Goal: Task Accomplishment & Management: Use online tool/utility

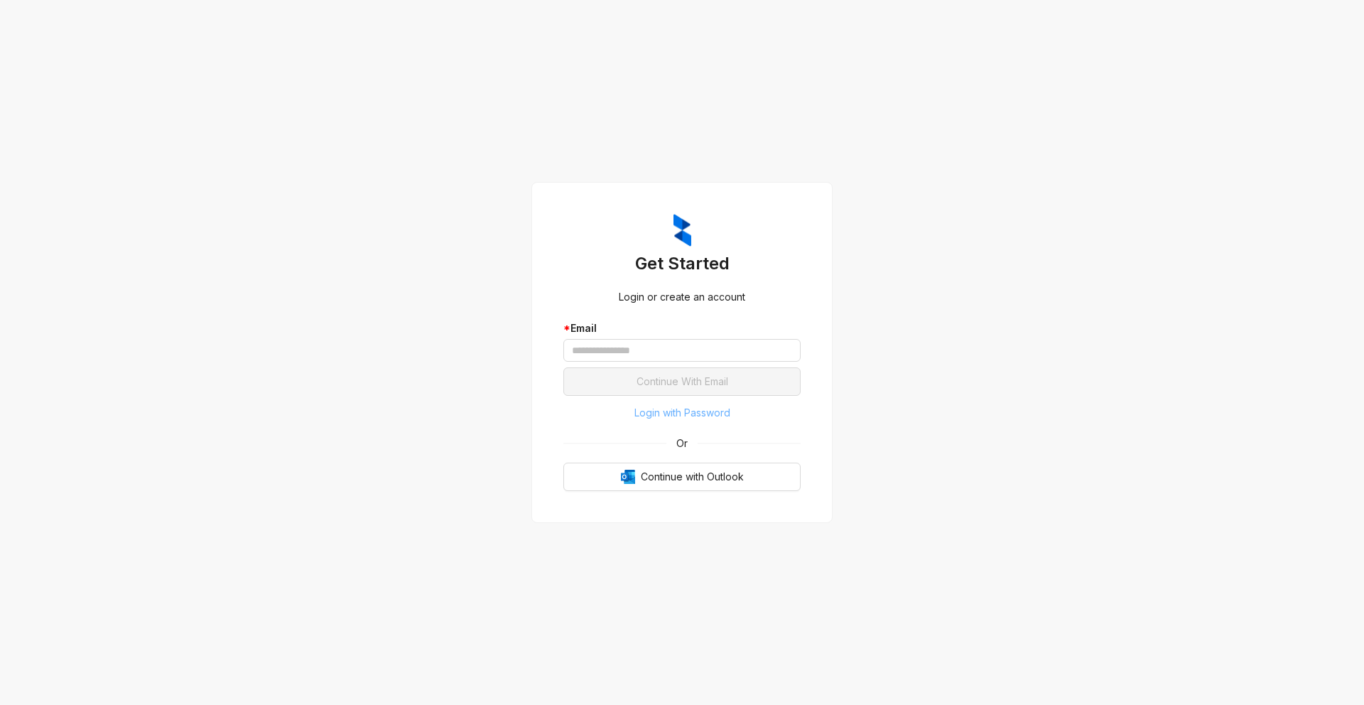
click at [707, 414] on span "Login with Password" at bounding box center [682, 413] width 96 height 16
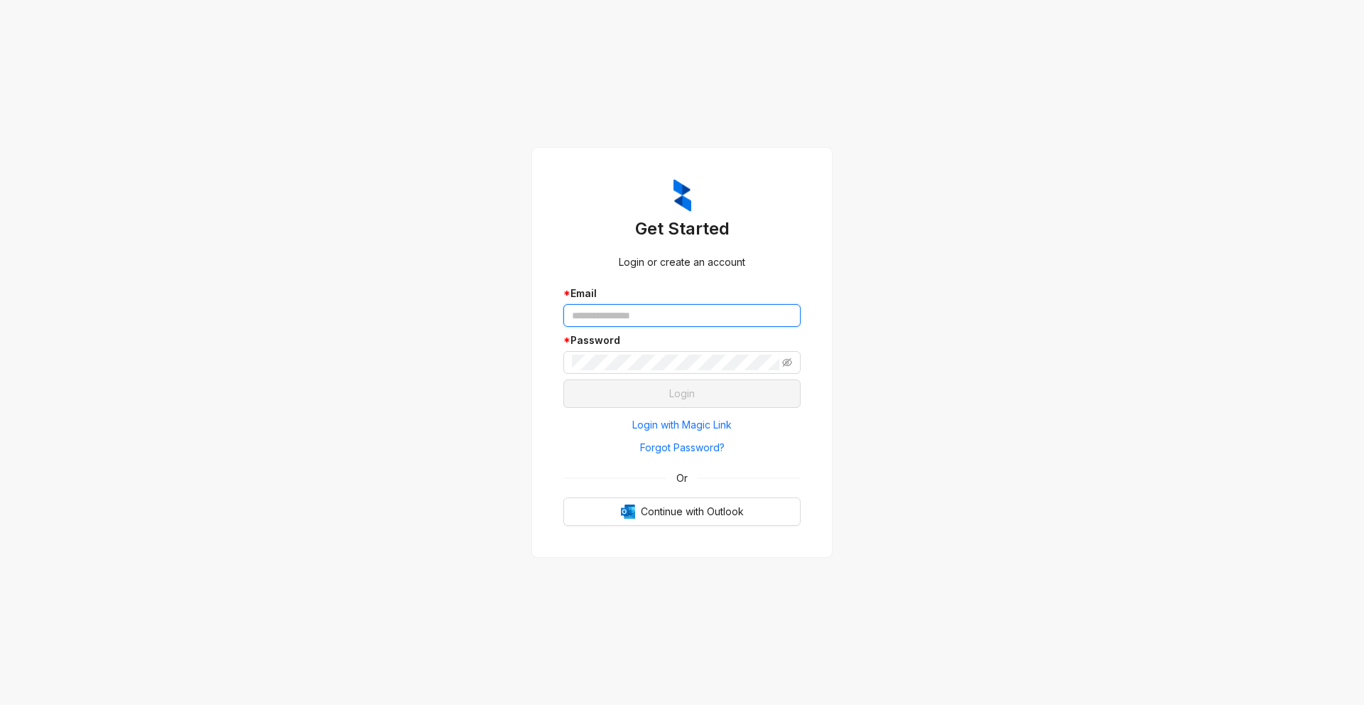
type input "**********"
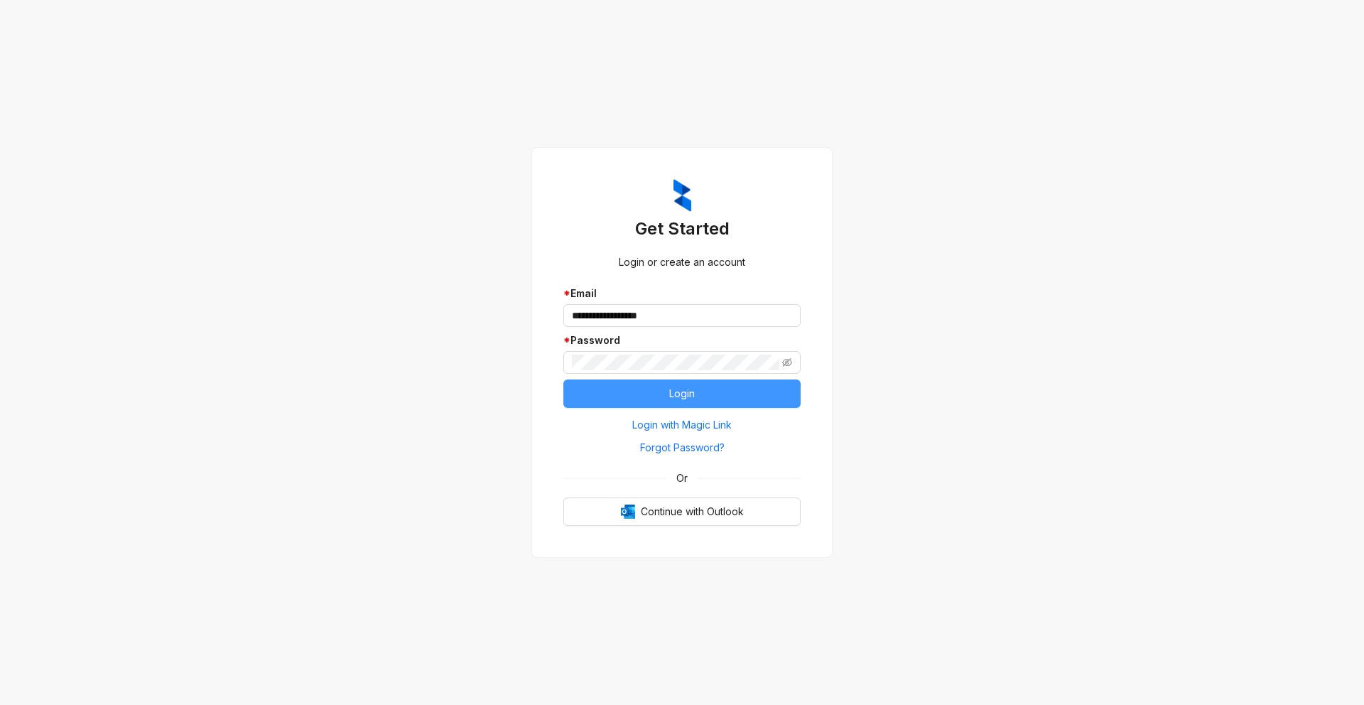
click at [656, 394] on button "Login" at bounding box center [681, 393] width 237 height 28
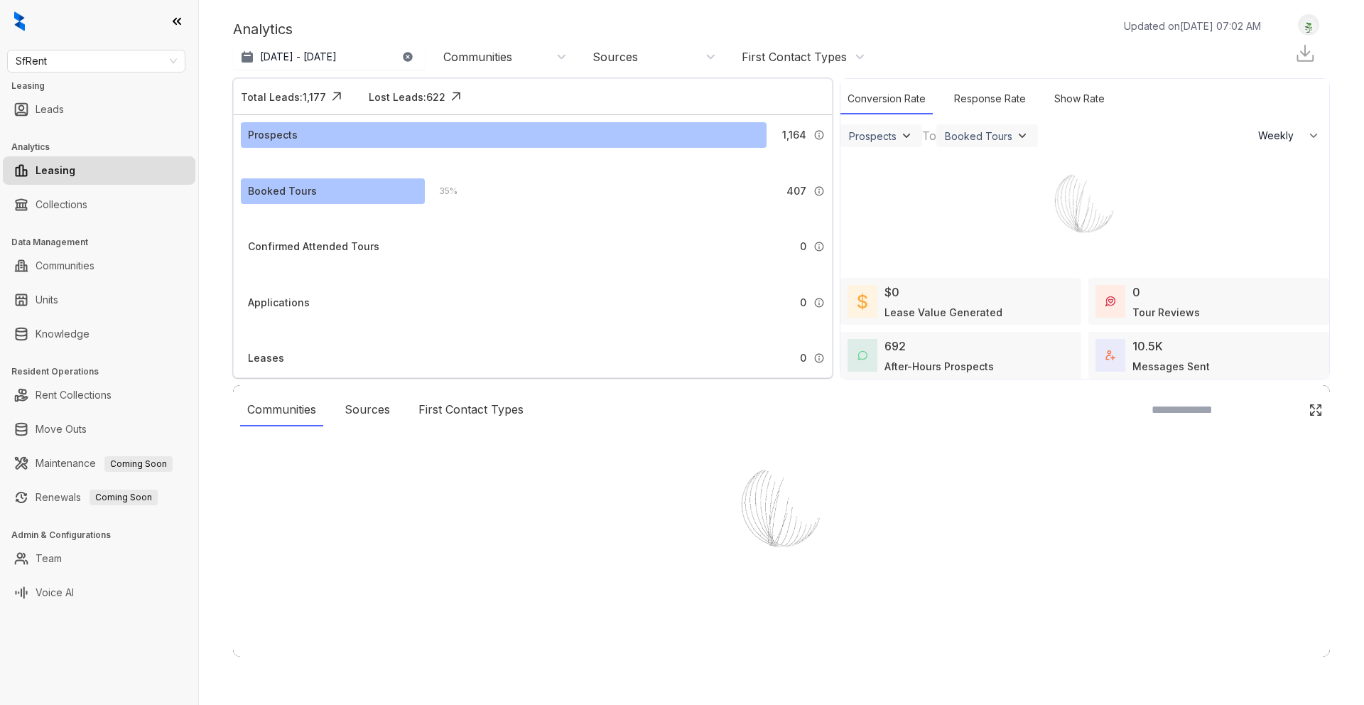
select select "******"
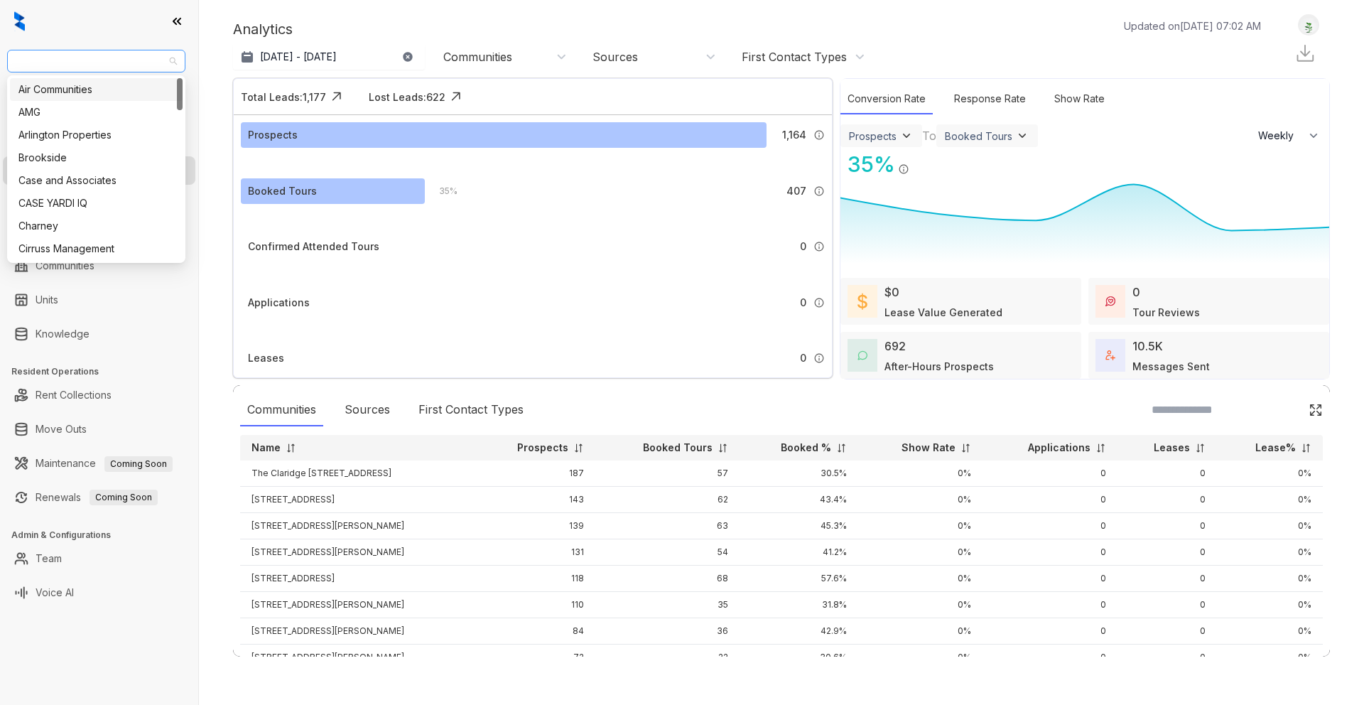
click at [136, 55] on span "SfRent" at bounding box center [96, 60] width 161 height 21
click at [132, 174] on div "Case and Associates" at bounding box center [96, 181] width 156 height 16
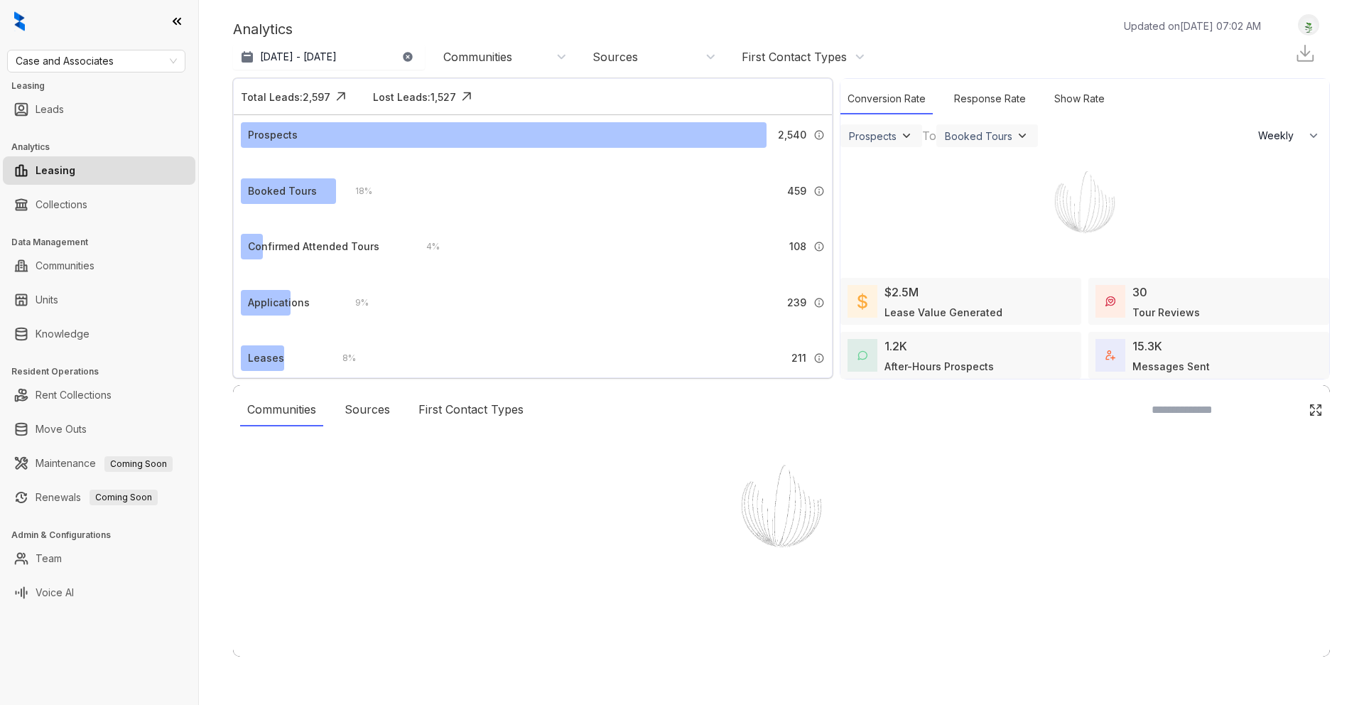
select select "******"
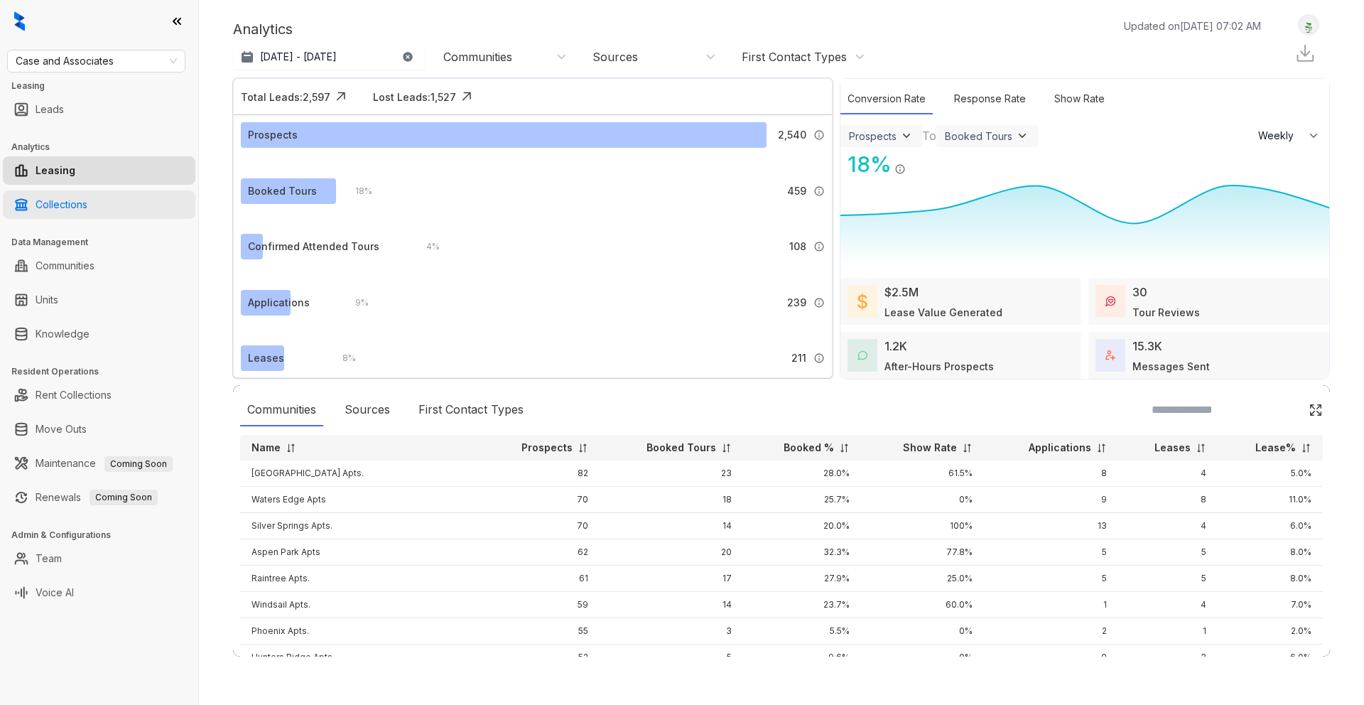
click at [87, 201] on link "Collections" at bounding box center [62, 204] width 52 height 28
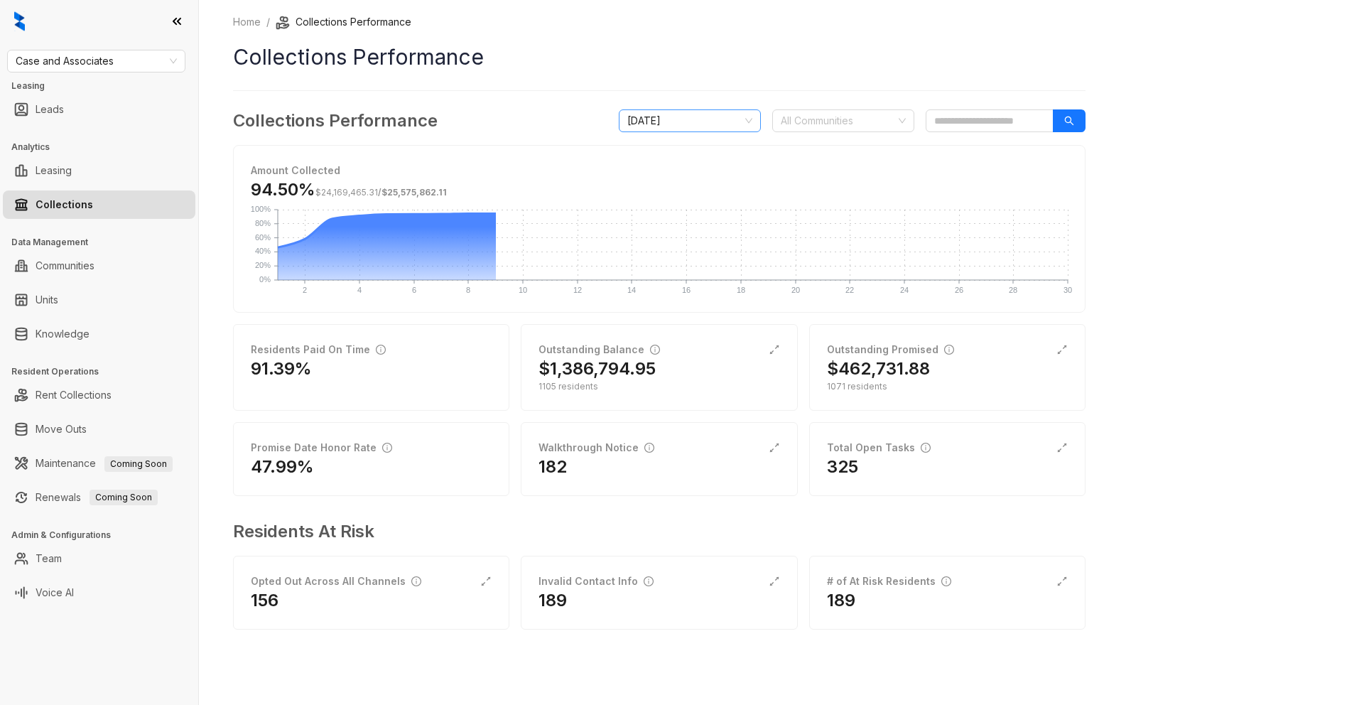
click at [742, 111] on span "September 2025" at bounding box center [689, 120] width 125 height 21
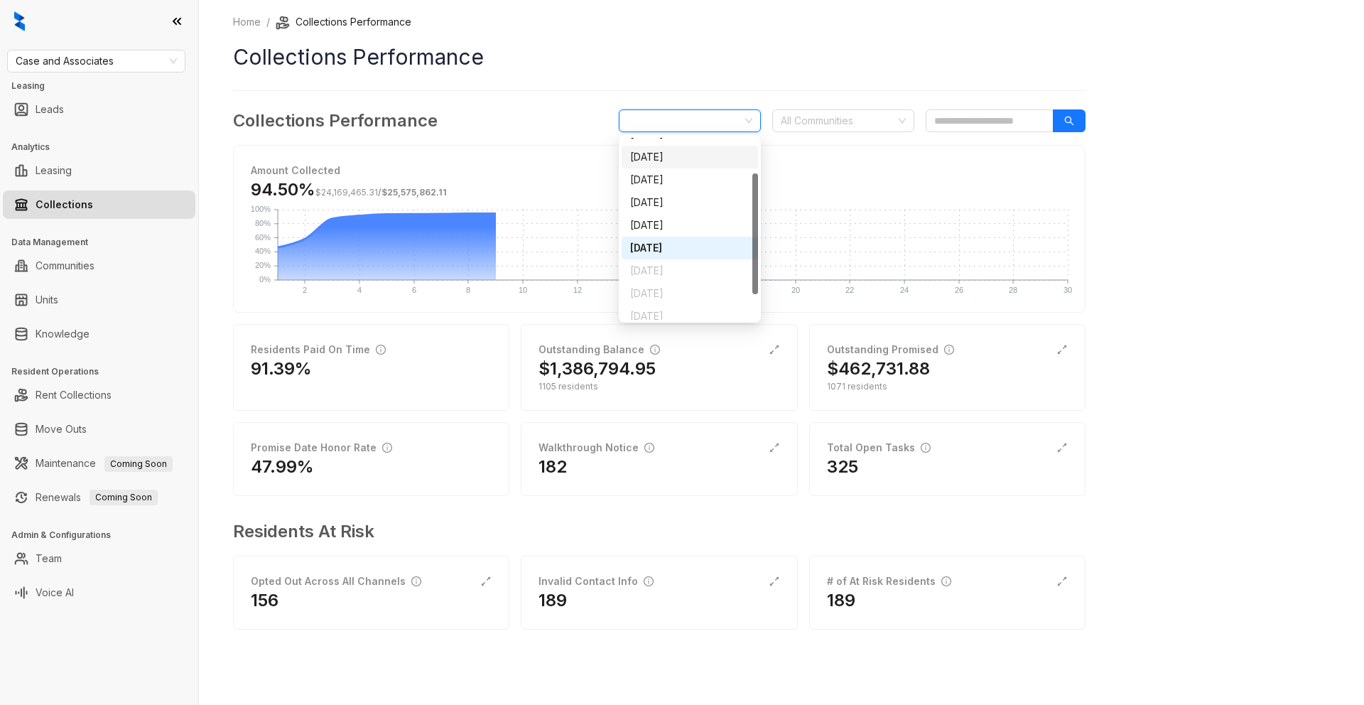
scroll to position [91, 0]
click at [552, 318] on div "Collections Performance September 2025 All Communities Amount Collected 94.50% …" at bounding box center [659, 378] width 852 height 541
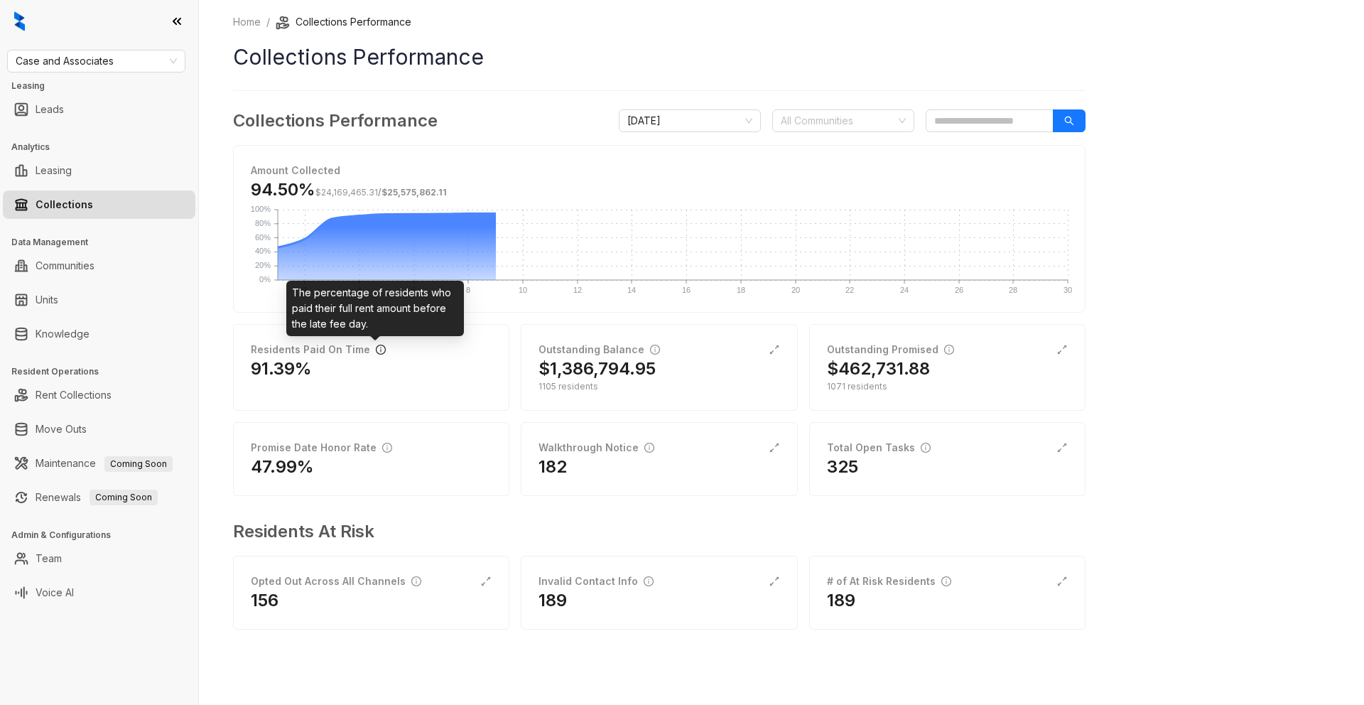
click at [380, 349] on icon "info-circle" at bounding box center [380, 349] width 1 height 5
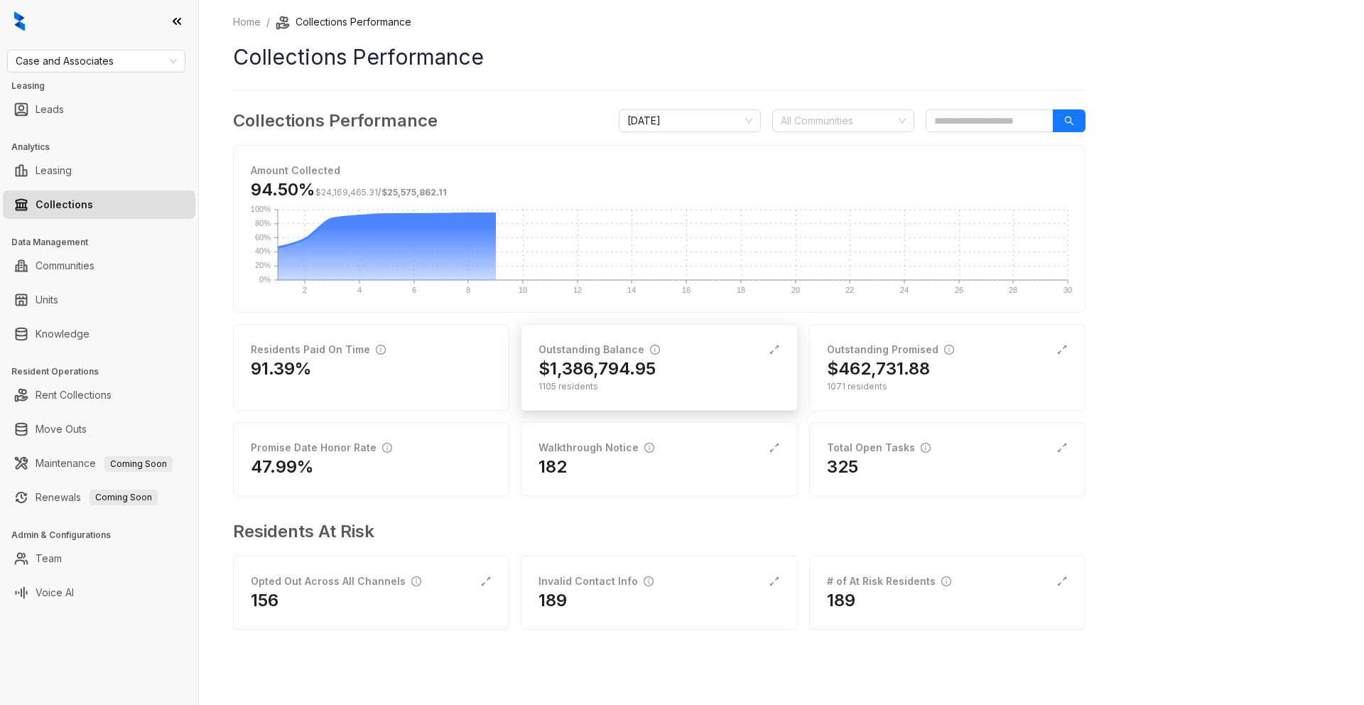
click at [792, 354] on div "Outstanding Balance $1,386,794.95 1105 residents" at bounding box center [659, 367] width 276 height 87
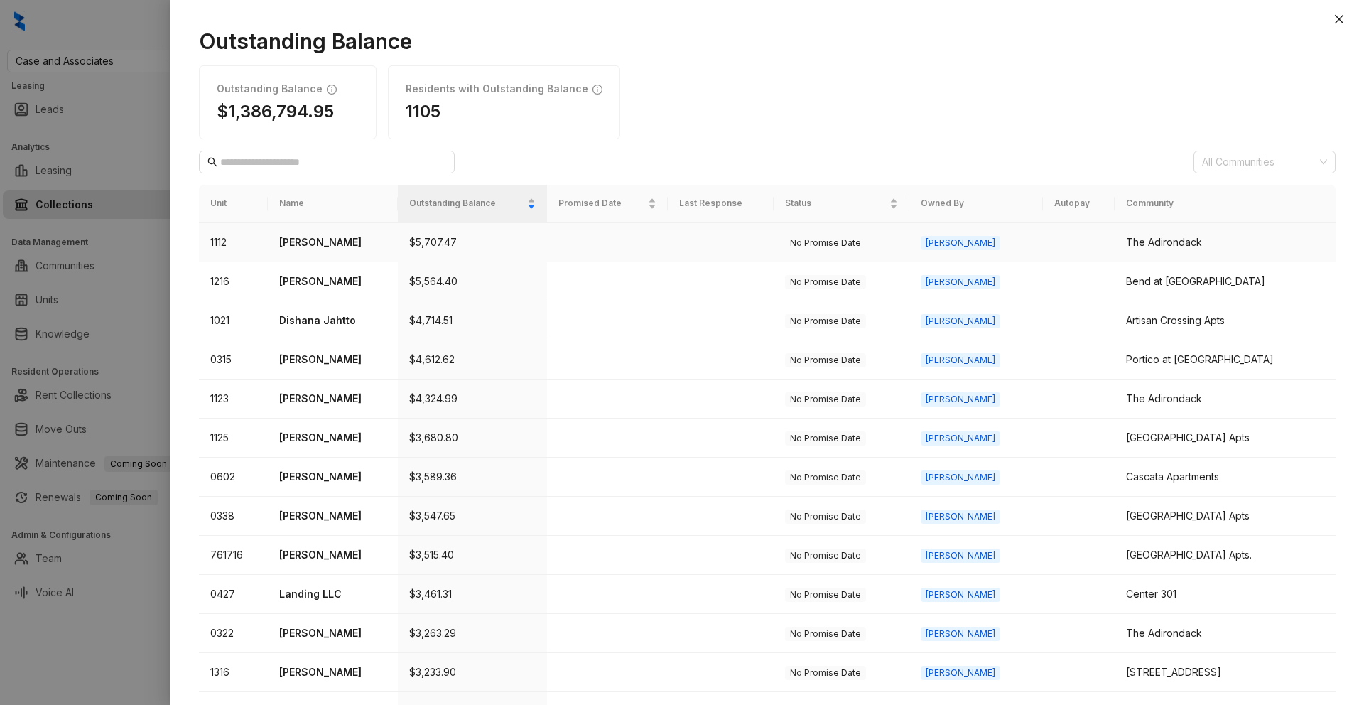
click at [357, 243] on p "[PERSON_NAME]" at bounding box center [332, 242] width 107 height 16
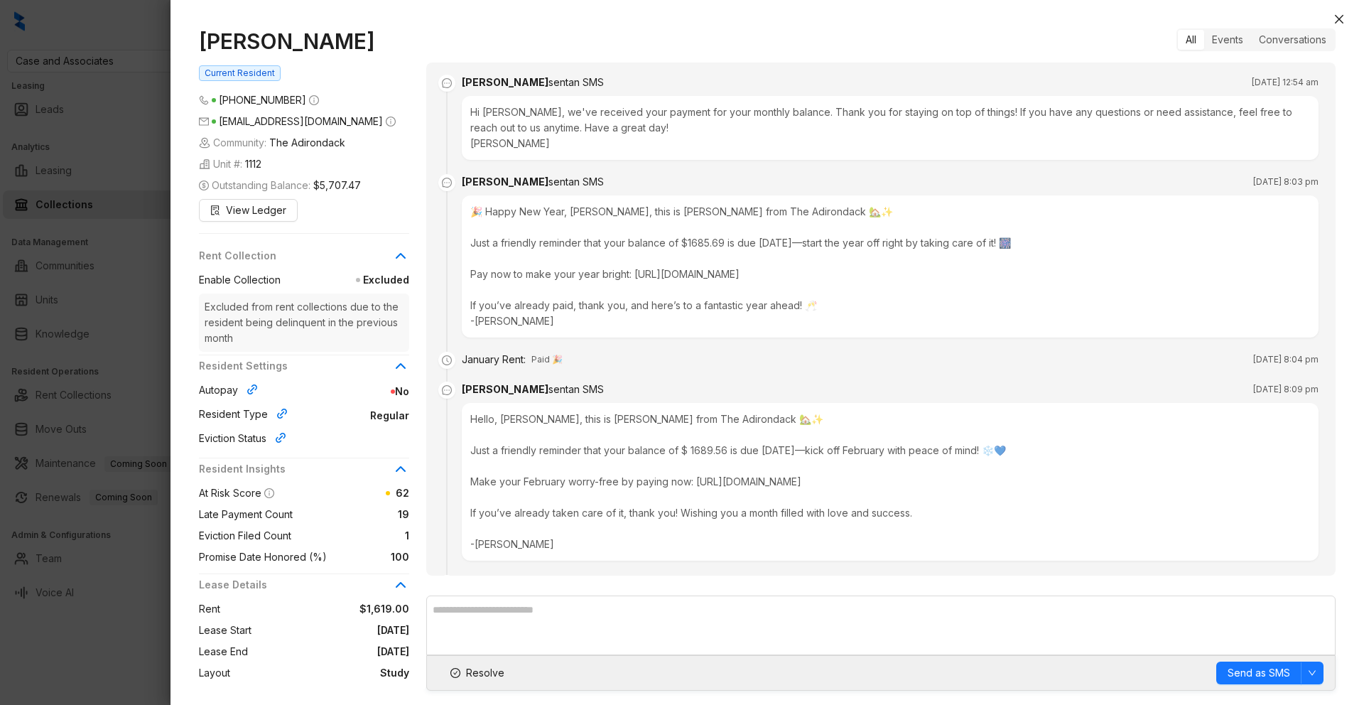
scroll to position [4752, 0]
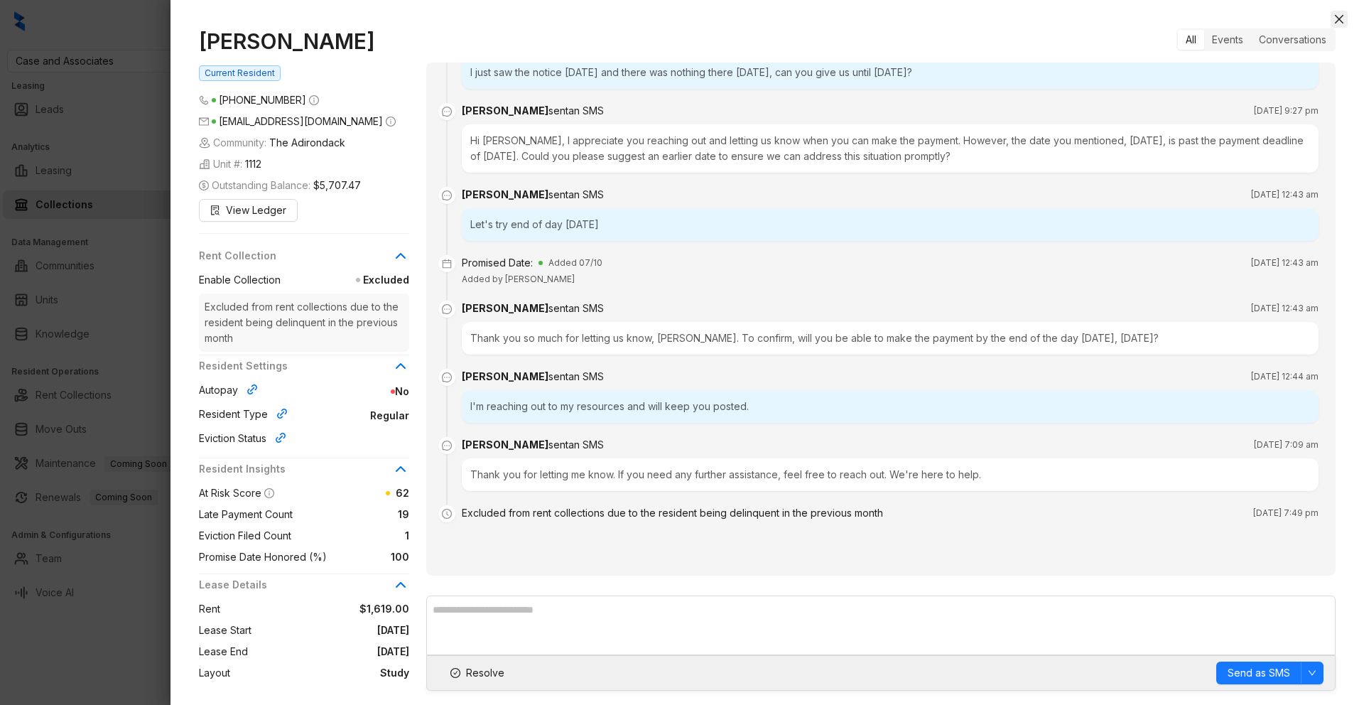
click at [1341, 18] on icon "close" at bounding box center [1338, 18] width 11 height 11
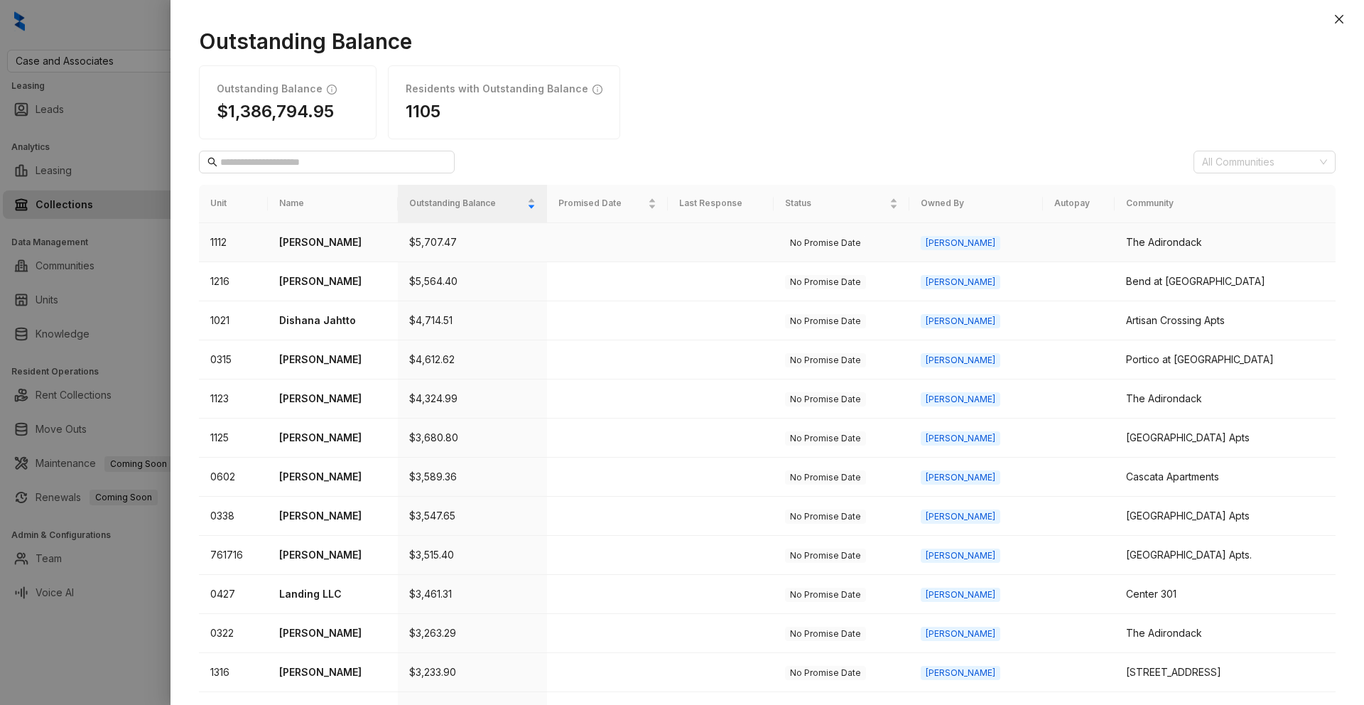
click at [322, 239] on p "[PERSON_NAME]" at bounding box center [332, 242] width 107 height 16
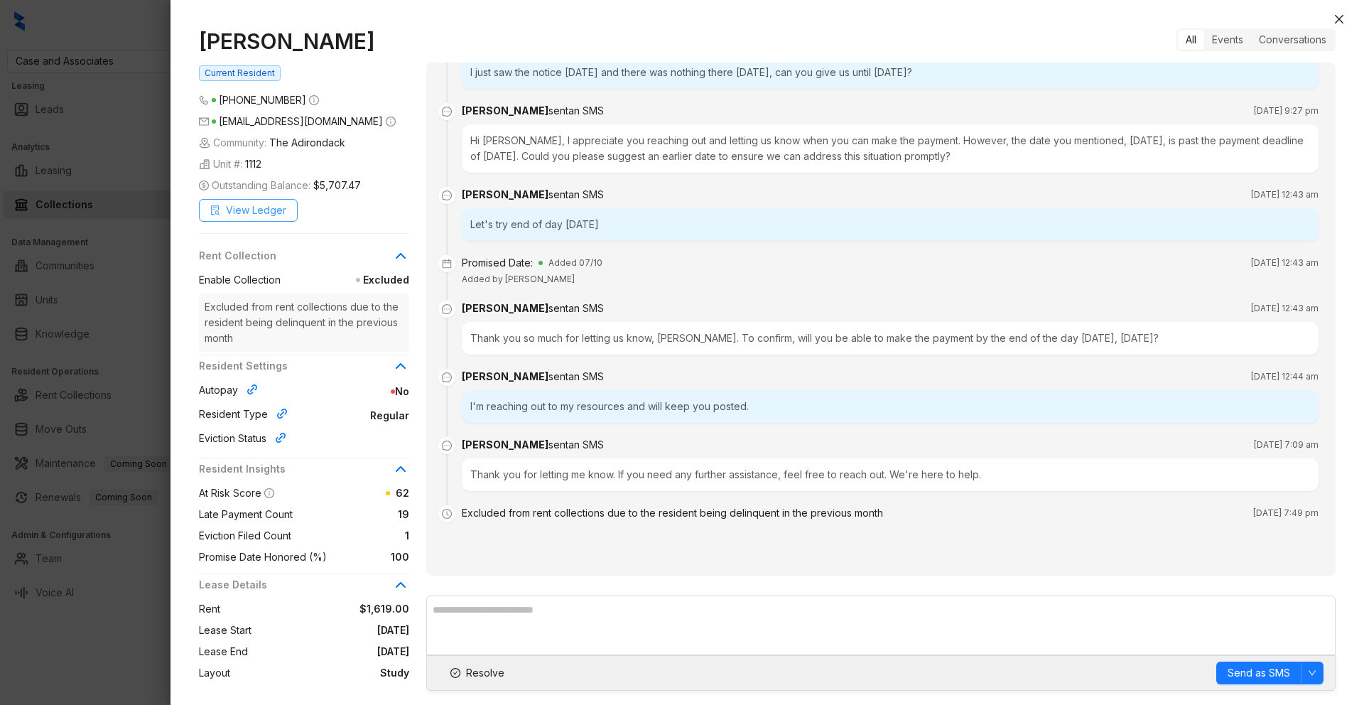
click at [281, 215] on span "View Ledger" at bounding box center [256, 210] width 60 height 16
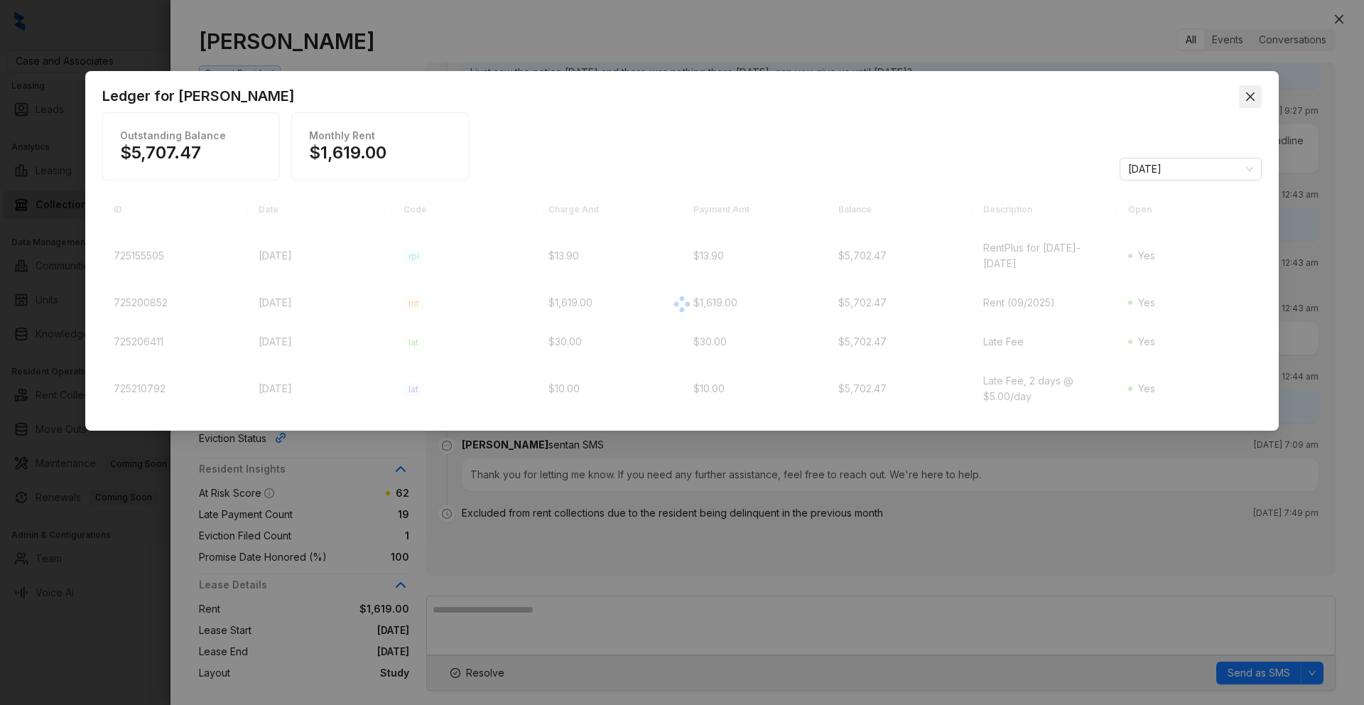
click at [1255, 94] on icon "close" at bounding box center [1250, 96] width 11 height 11
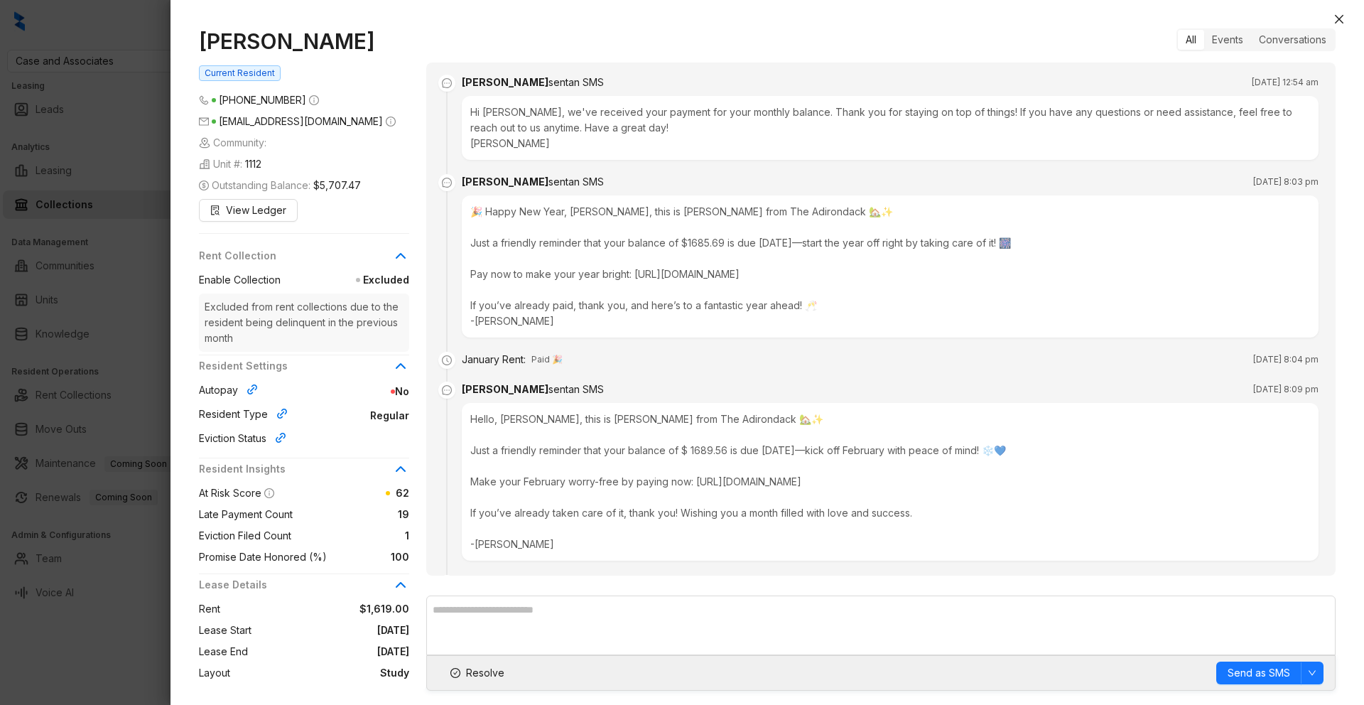
scroll to position [4752, 0]
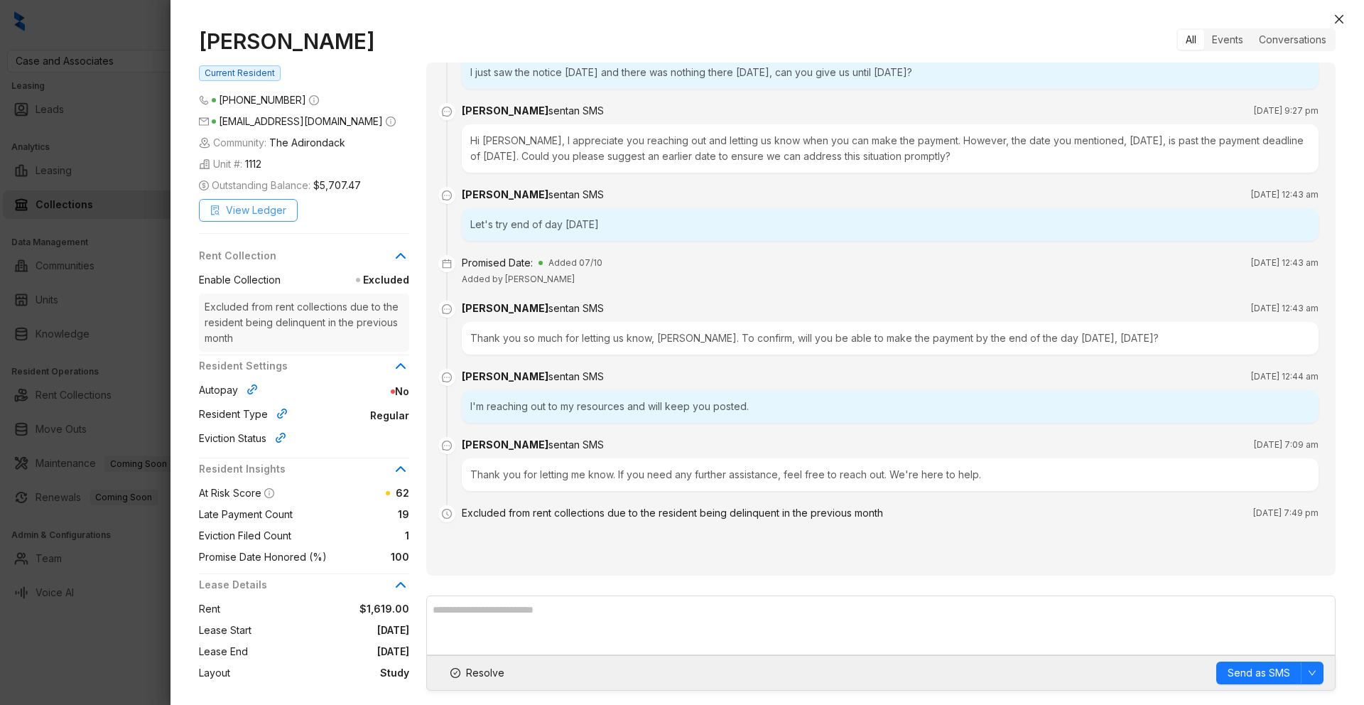
click at [245, 215] on span "View Ledger" at bounding box center [256, 210] width 60 height 16
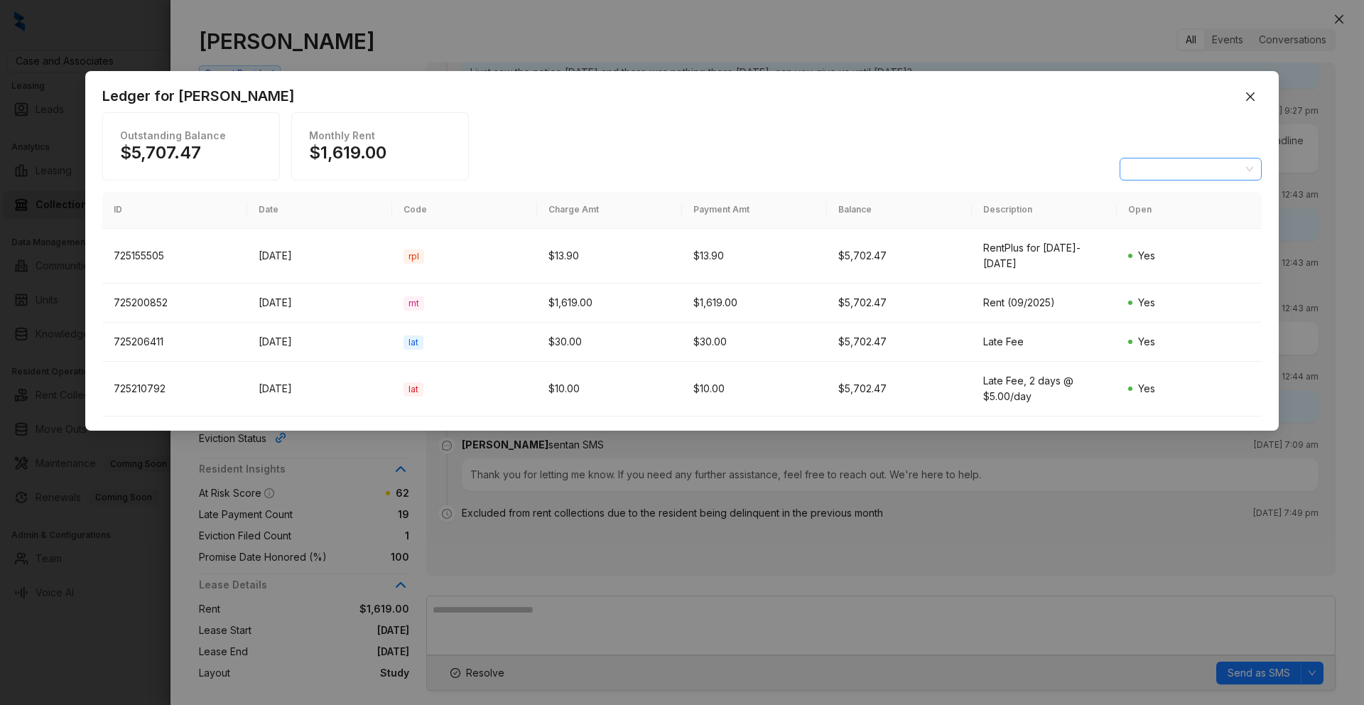
click at [1178, 175] on span "[DATE]" at bounding box center [1190, 168] width 125 height 21
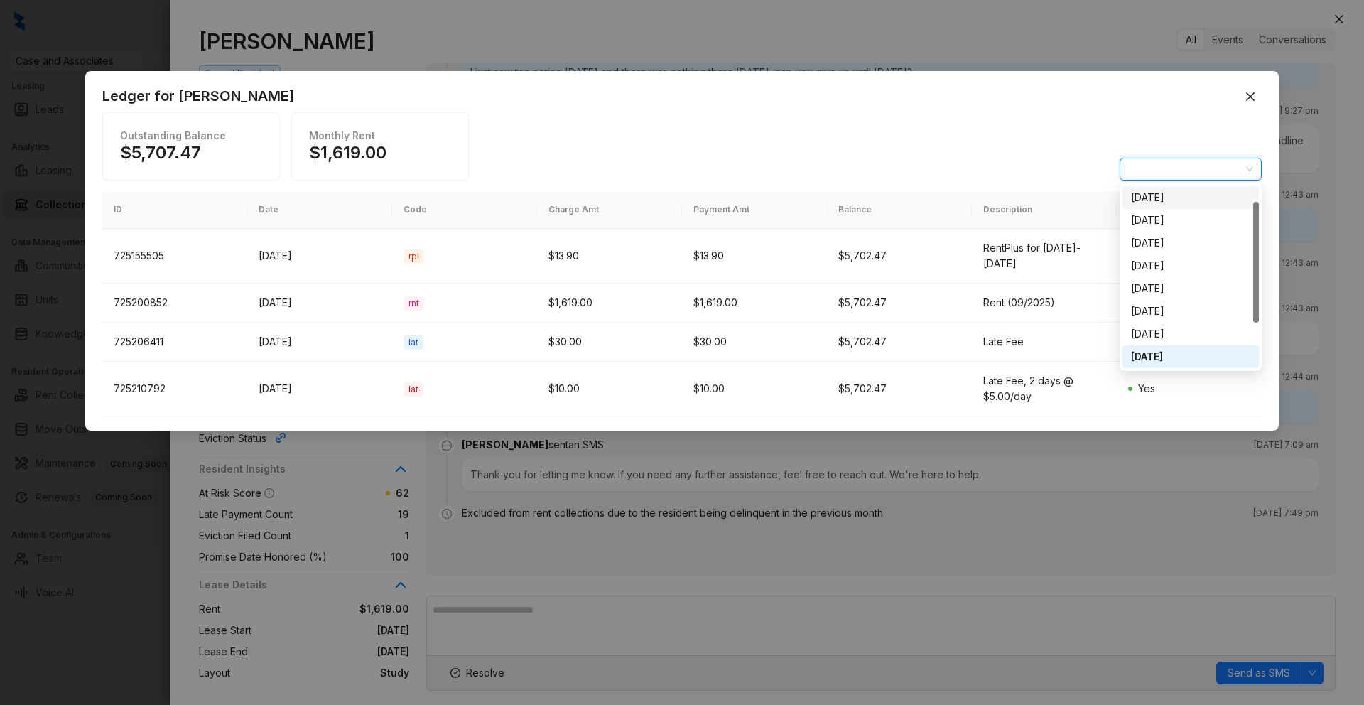
click at [1170, 203] on div "[DATE]" at bounding box center [1190, 198] width 119 height 16
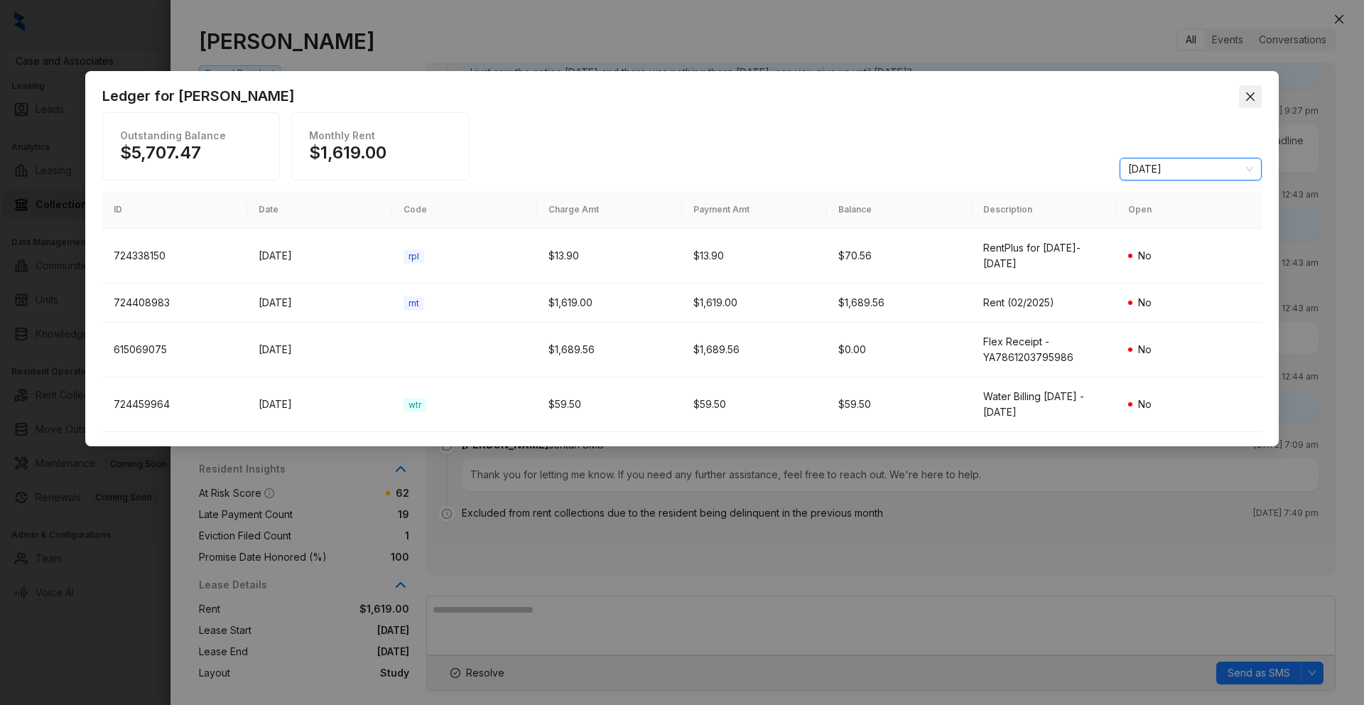
click at [1249, 99] on icon "close" at bounding box center [1250, 96] width 11 height 11
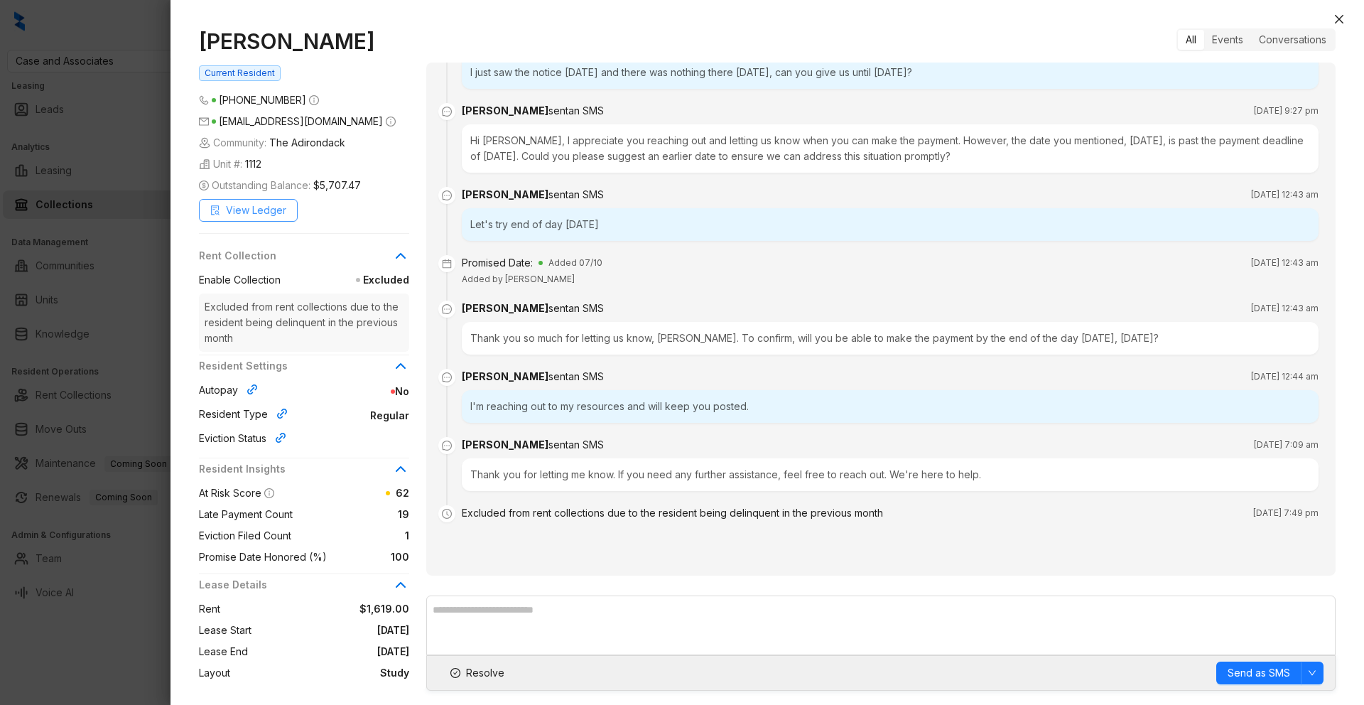
click at [259, 206] on span "View Ledger" at bounding box center [256, 210] width 60 height 16
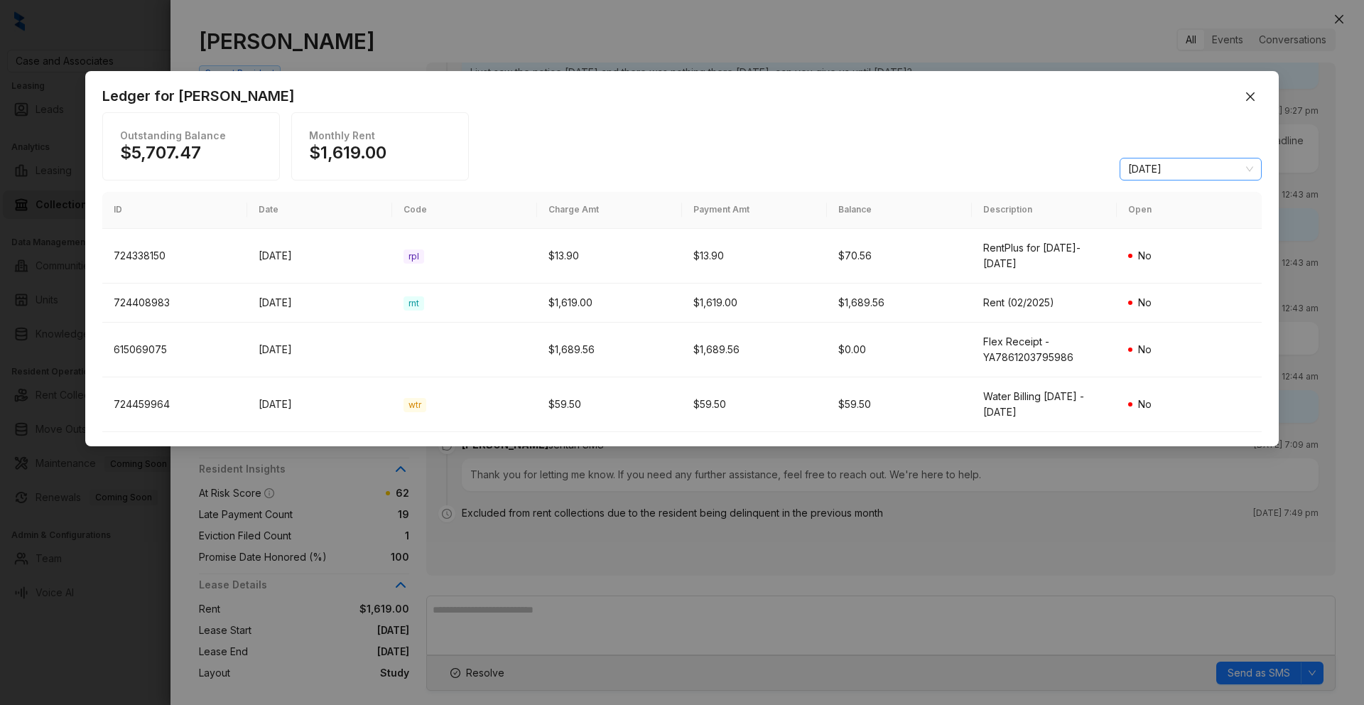
click at [1159, 173] on span "[DATE]" at bounding box center [1190, 168] width 125 height 21
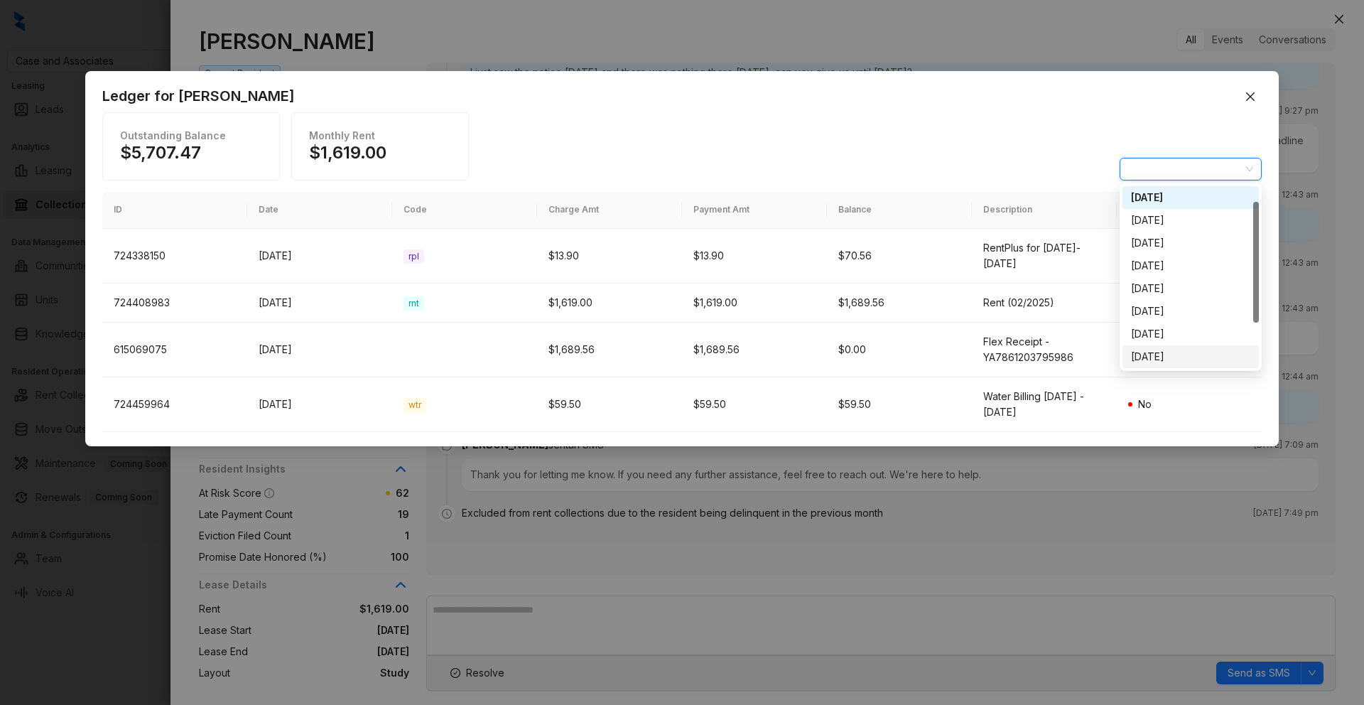
click at [1160, 358] on div "[DATE]" at bounding box center [1190, 357] width 119 height 16
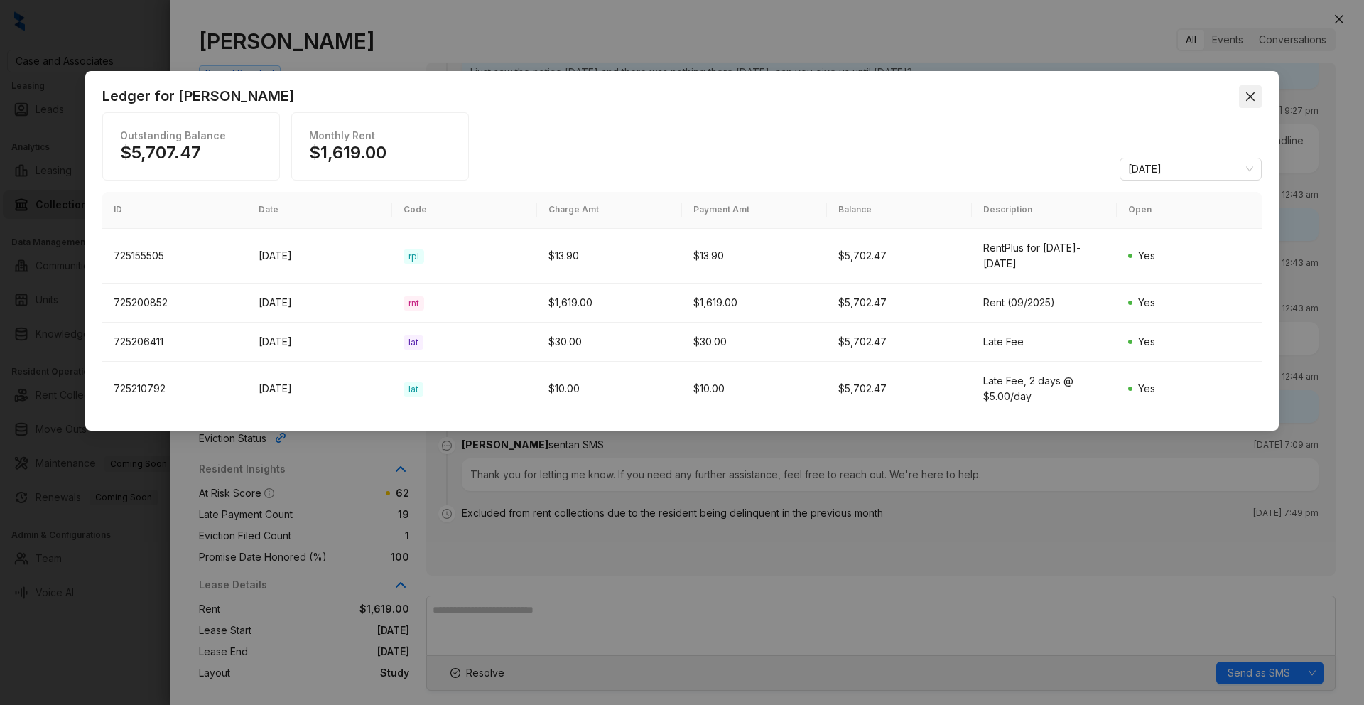
click at [1251, 96] on icon "close" at bounding box center [1250, 96] width 9 height 9
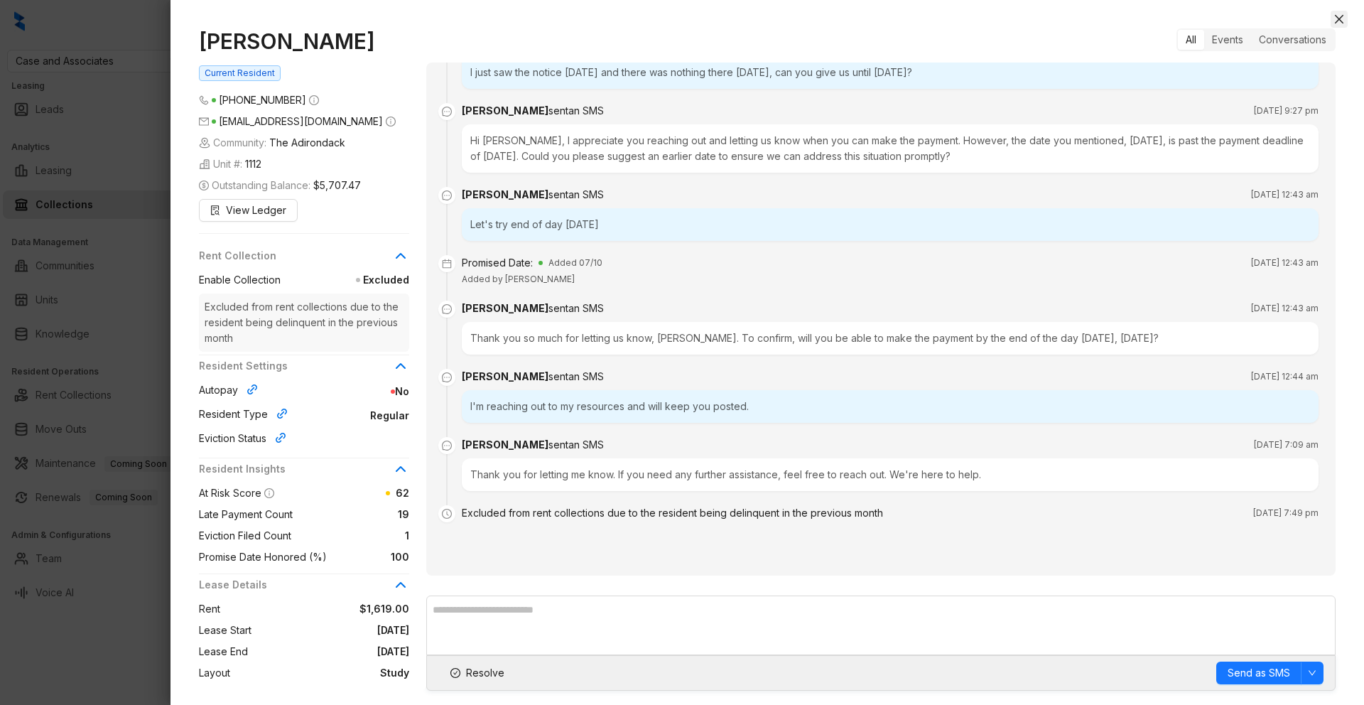
click at [1342, 20] on icon "close" at bounding box center [1338, 18] width 11 height 11
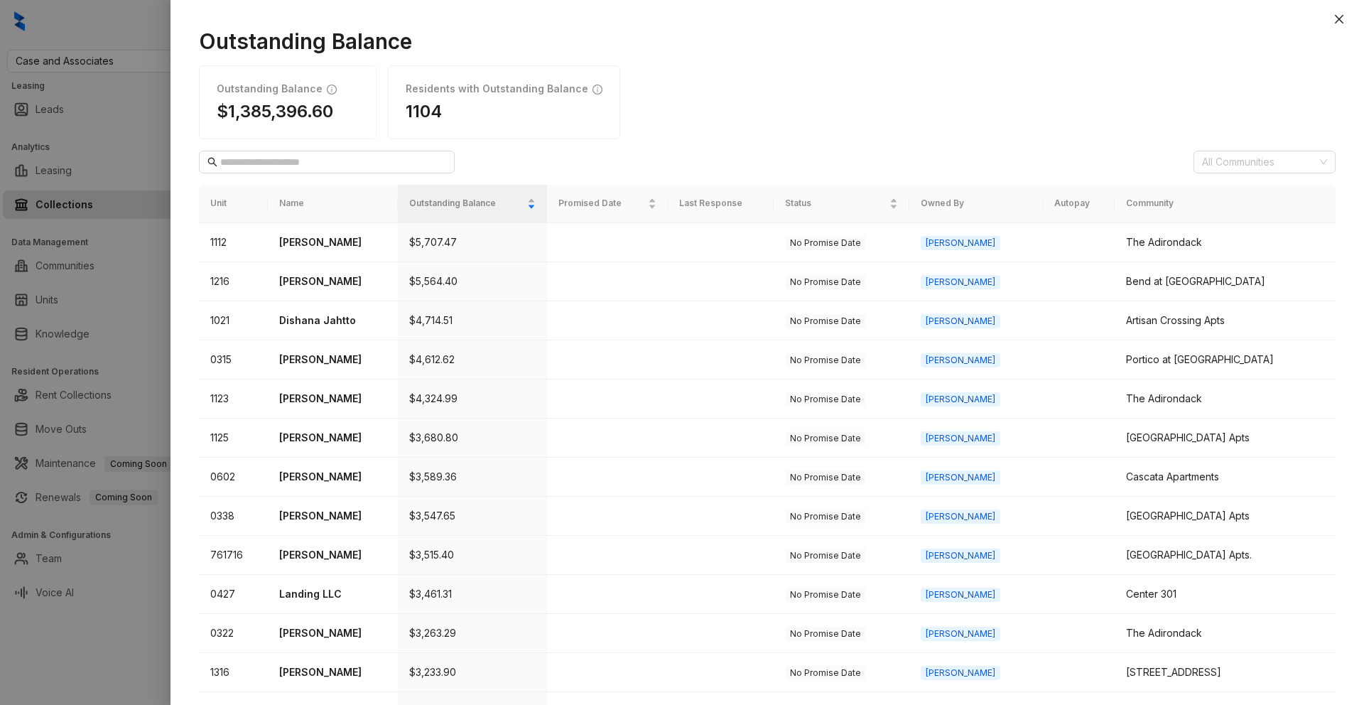
click at [1342, 20] on icon "close" at bounding box center [1338, 18] width 11 height 11
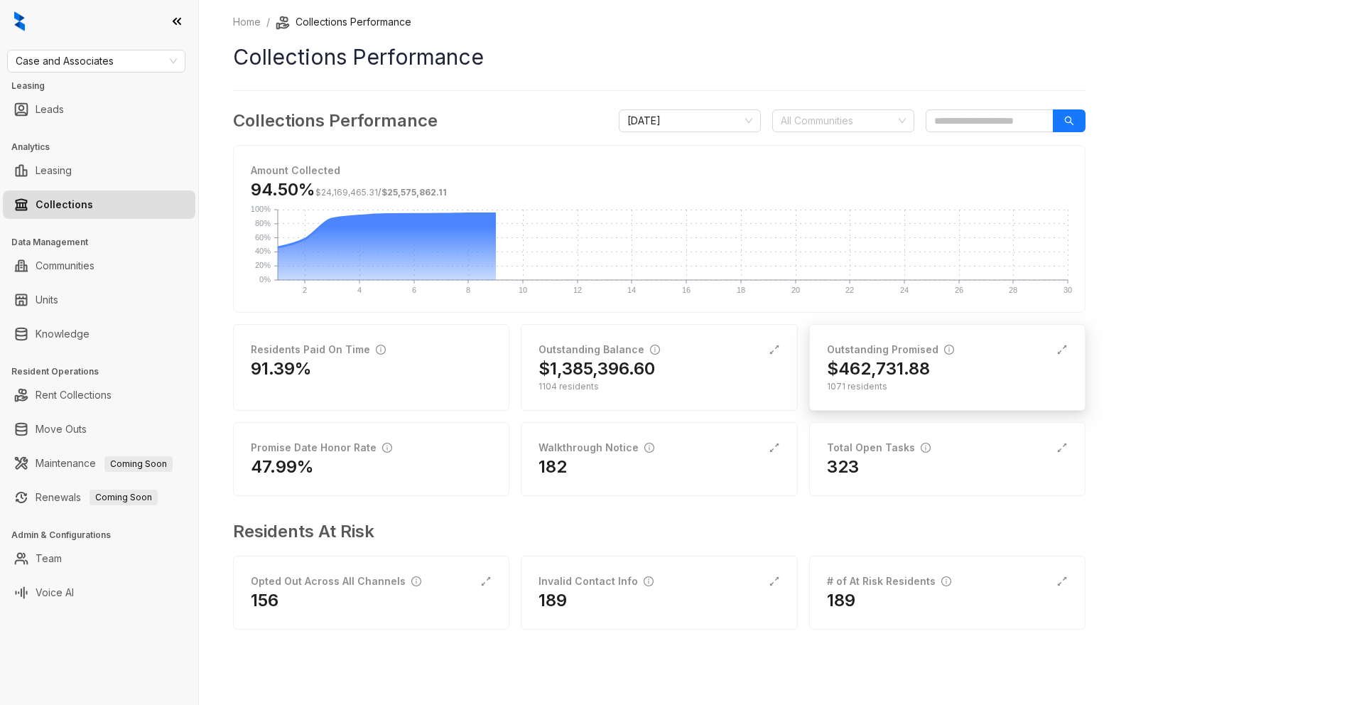
click at [943, 387] on div "1071 residents" at bounding box center [947, 386] width 241 height 13
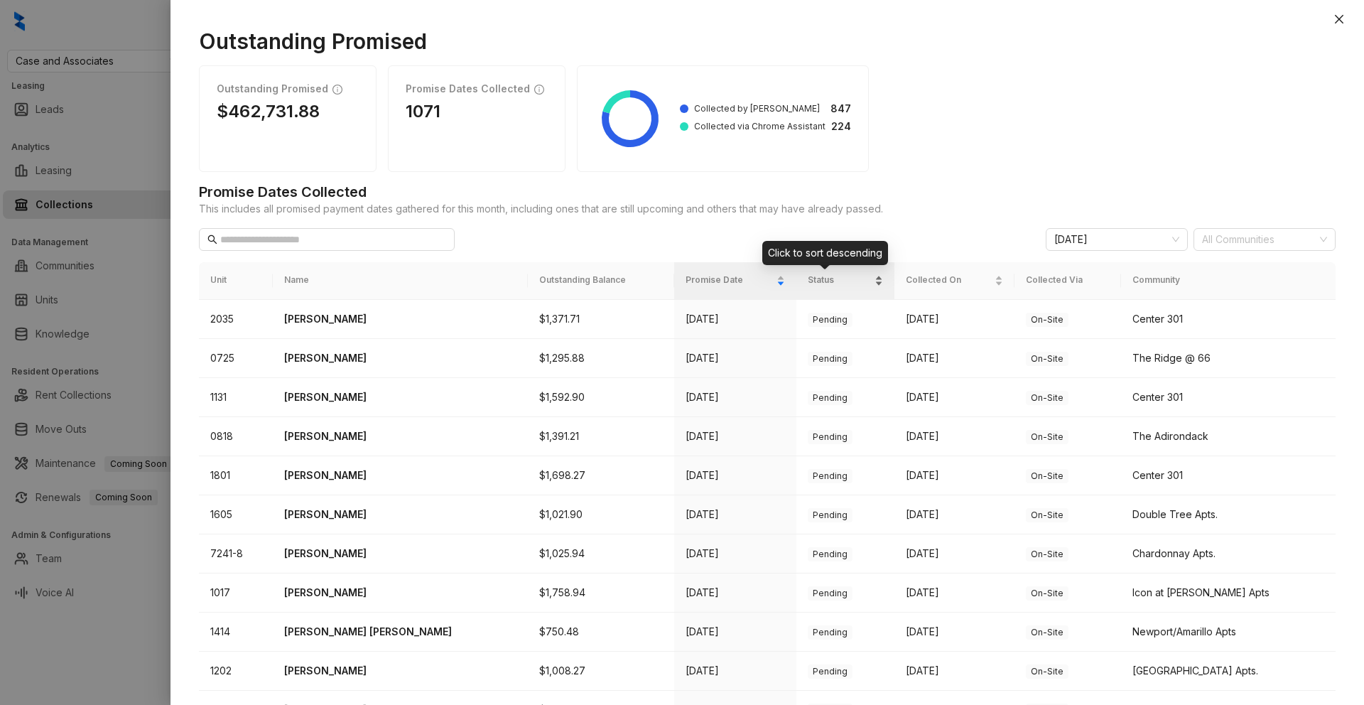
click at [860, 280] on div "Status" at bounding box center [845, 280] width 75 height 14
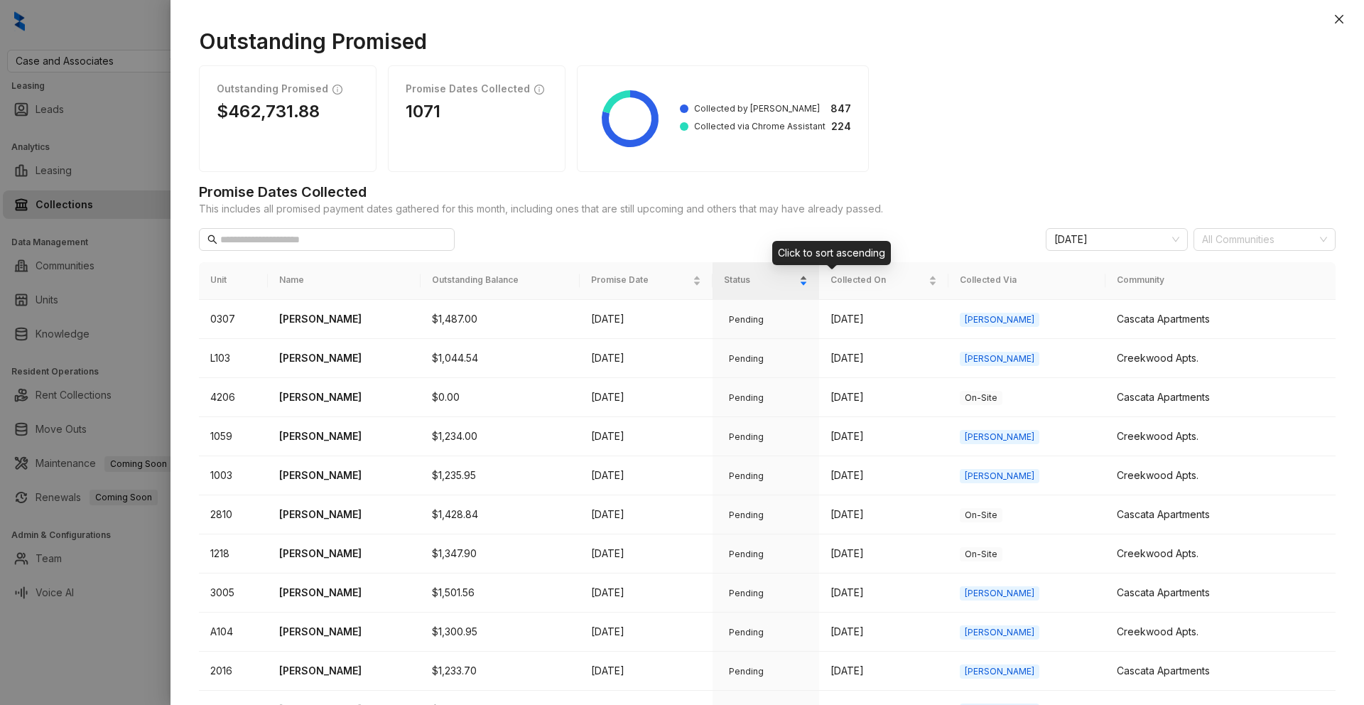
click at [808, 280] on div "Status" at bounding box center [766, 280] width 84 height 14
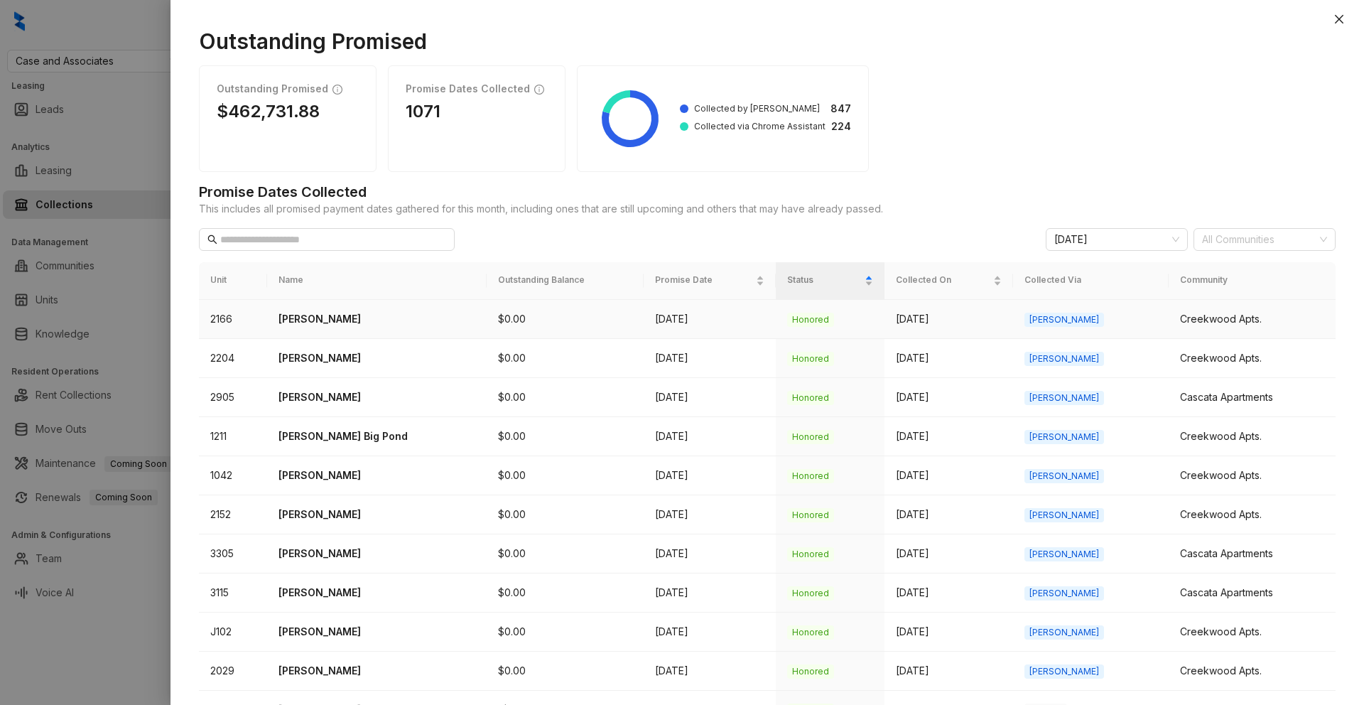
click at [343, 318] on p "[PERSON_NAME]" at bounding box center [376, 319] width 196 height 16
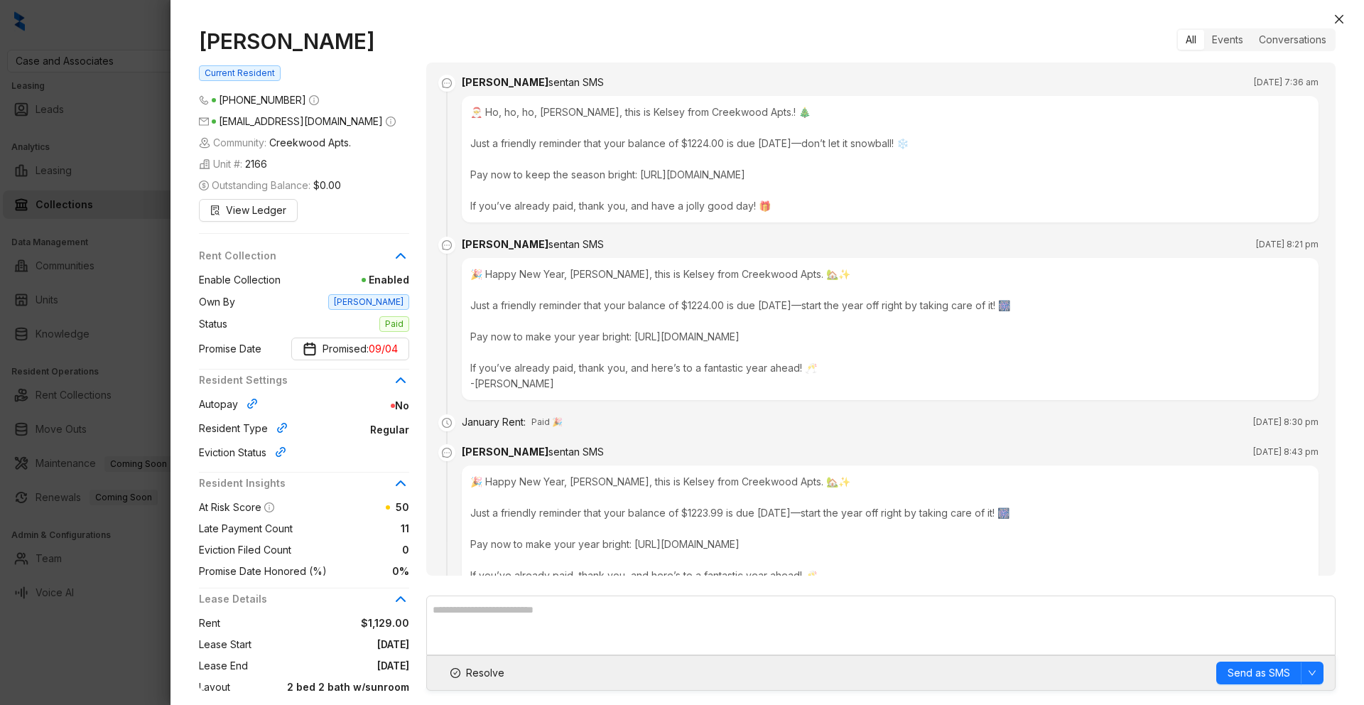
scroll to position [4626, 0]
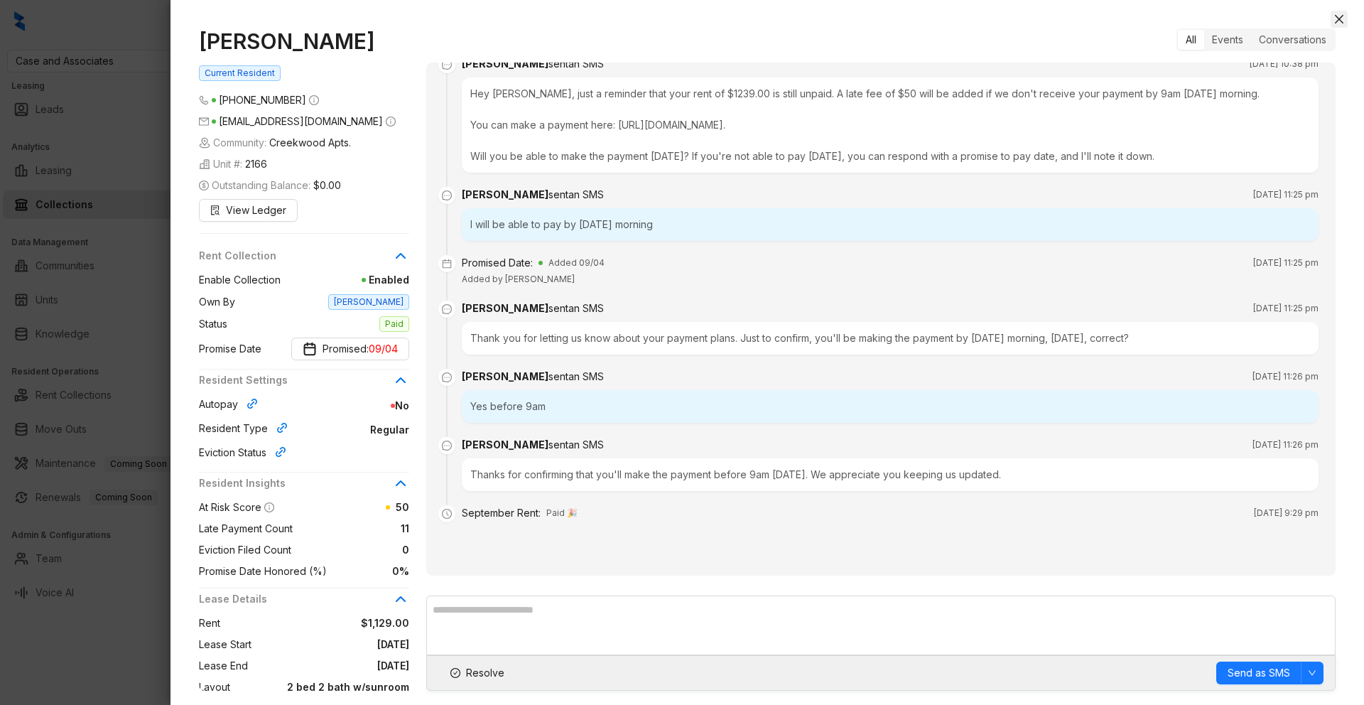
click at [1345, 23] on button "Close" at bounding box center [1338, 19] width 17 height 17
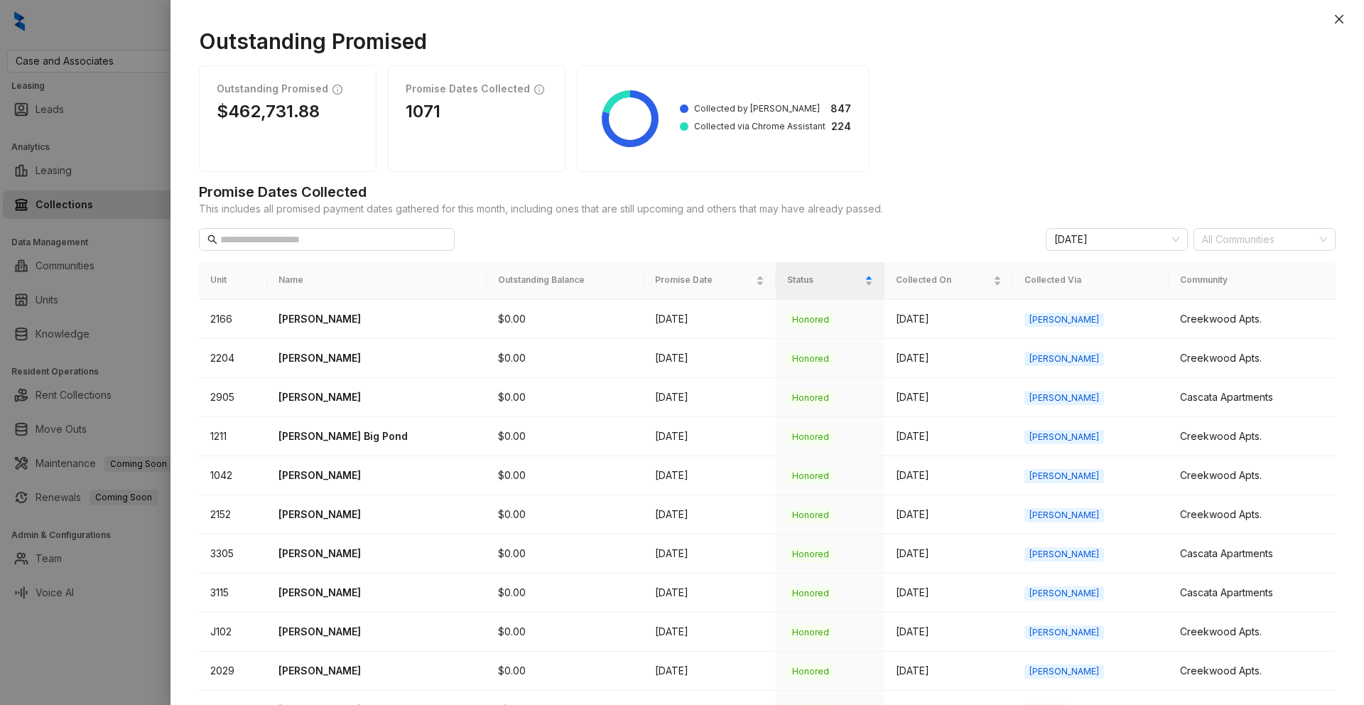
click at [1345, 23] on button "Close" at bounding box center [1338, 19] width 17 height 17
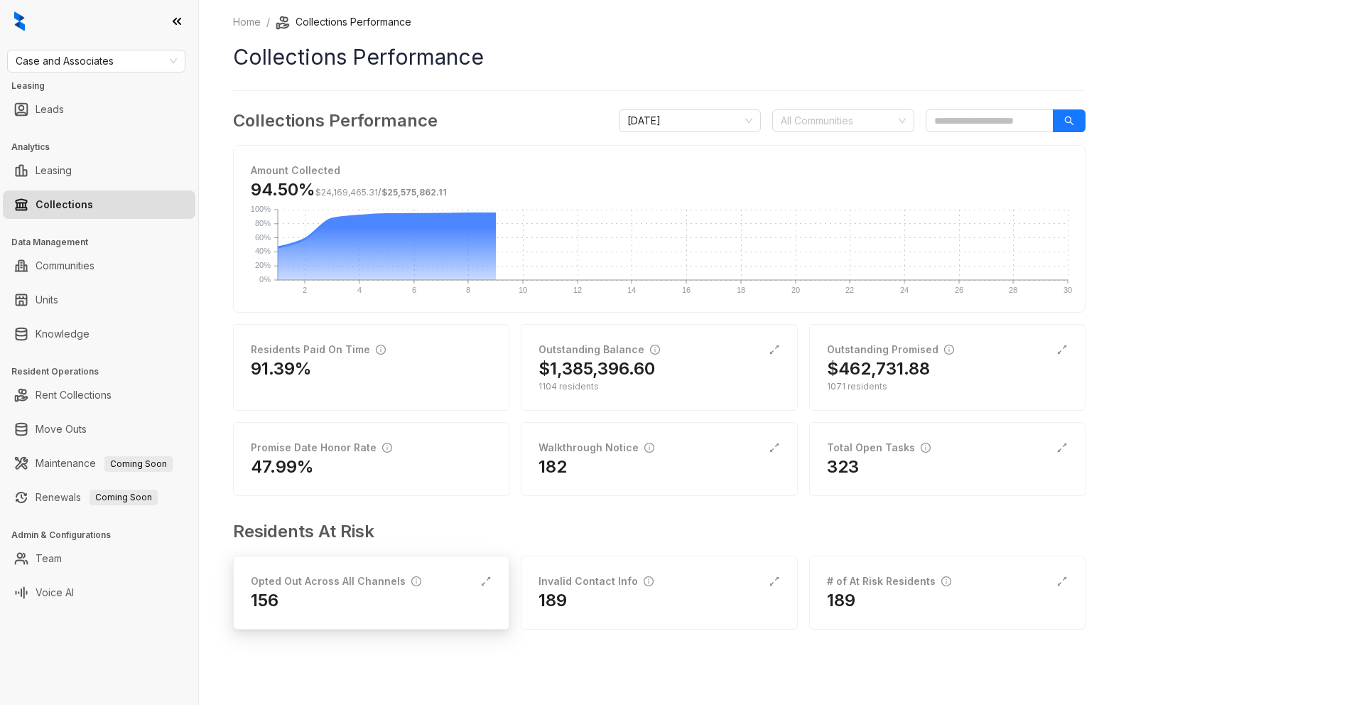
click at [441, 590] on div "156" at bounding box center [371, 600] width 241 height 23
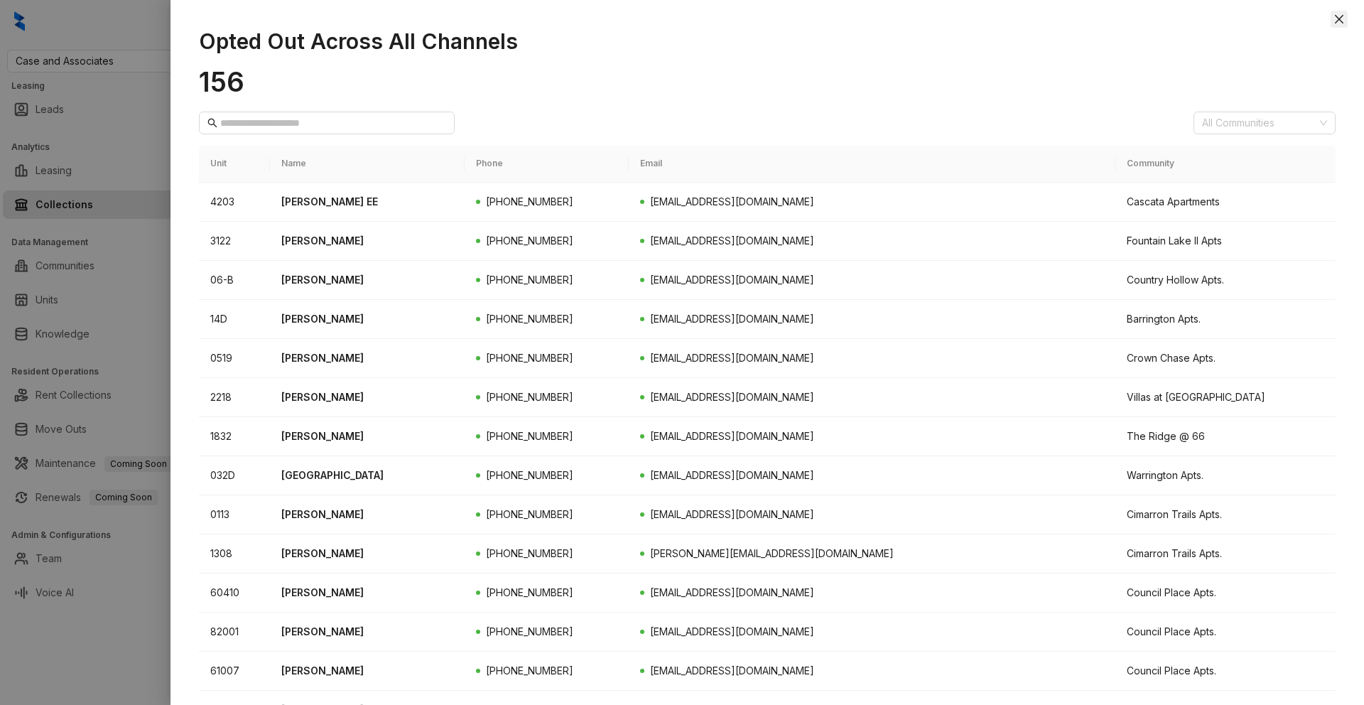
click at [1341, 23] on icon "close" at bounding box center [1338, 18] width 11 height 11
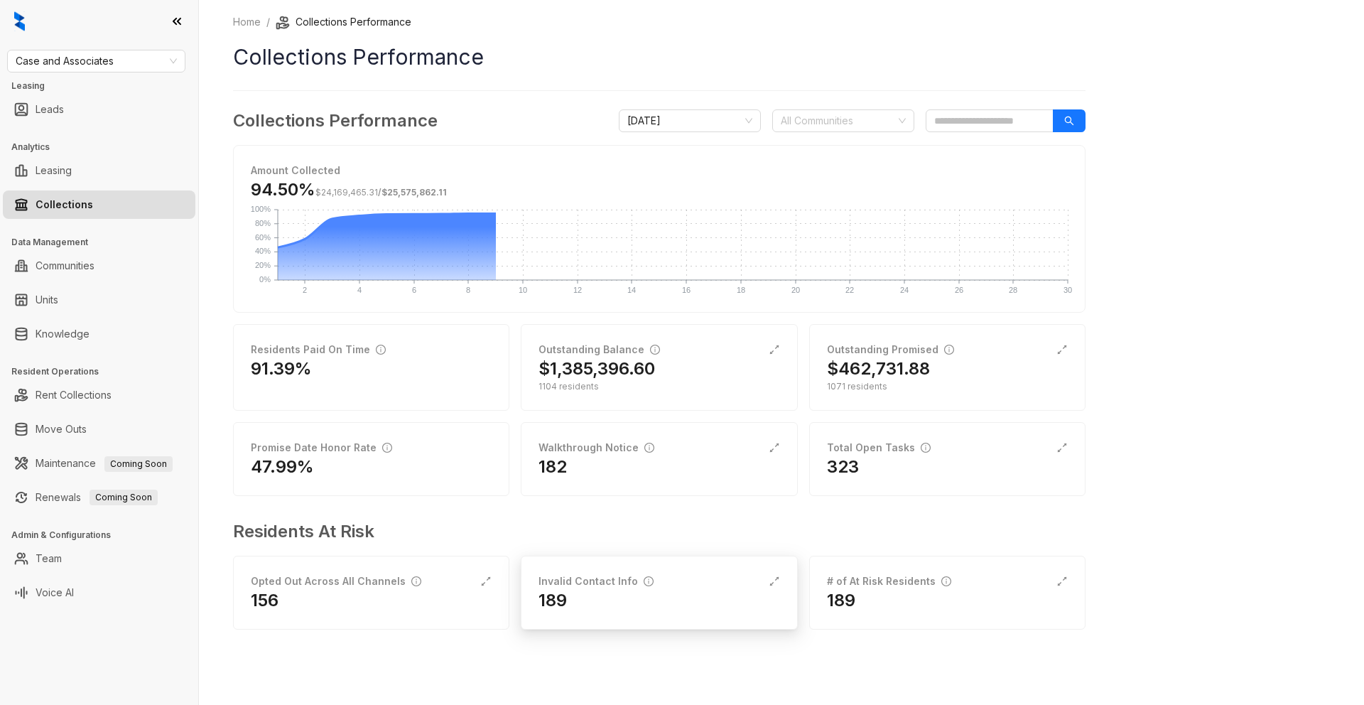
click at [555, 592] on h2 "189" at bounding box center [552, 600] width 28 height 23
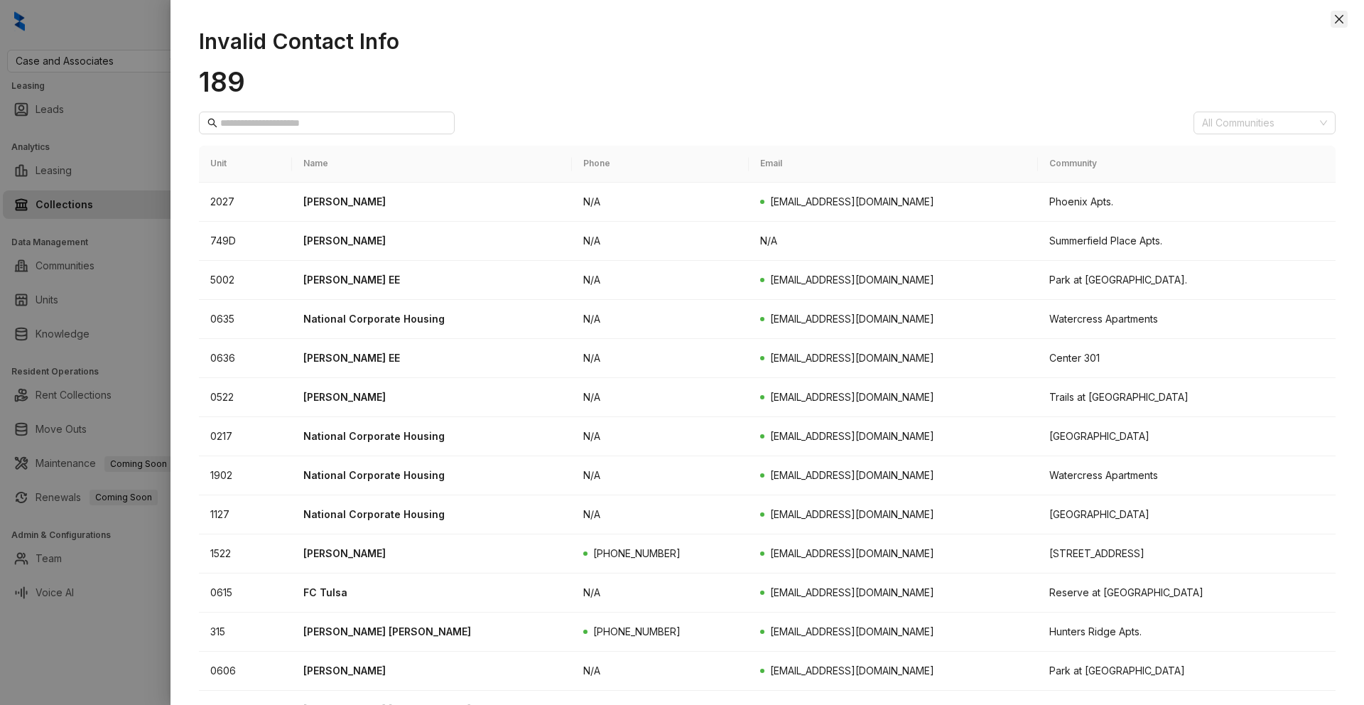
click at [1341, 22] on icon "close" at bounding box center [1338, 18] width 11 height 11
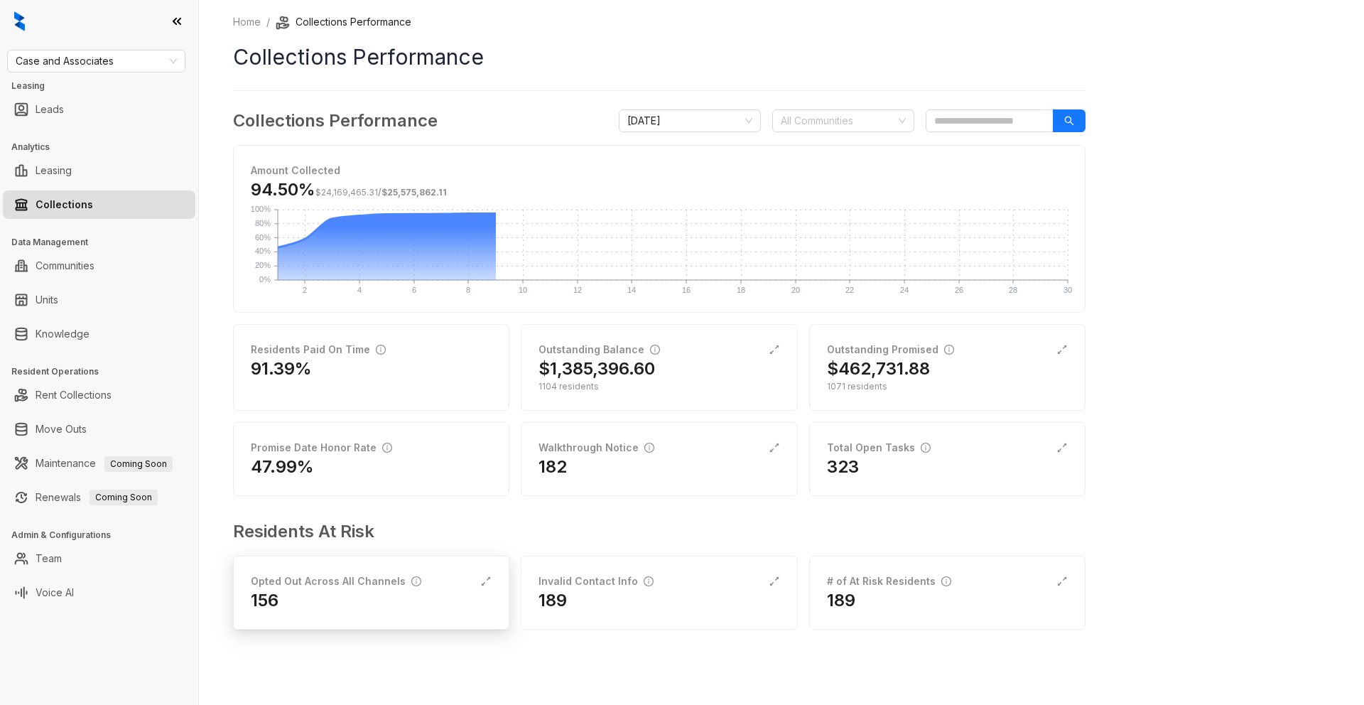
click at [440, 568] on div "Opted Out Across All Channels 156" at bounding box center [371, 592] width 276 height 74
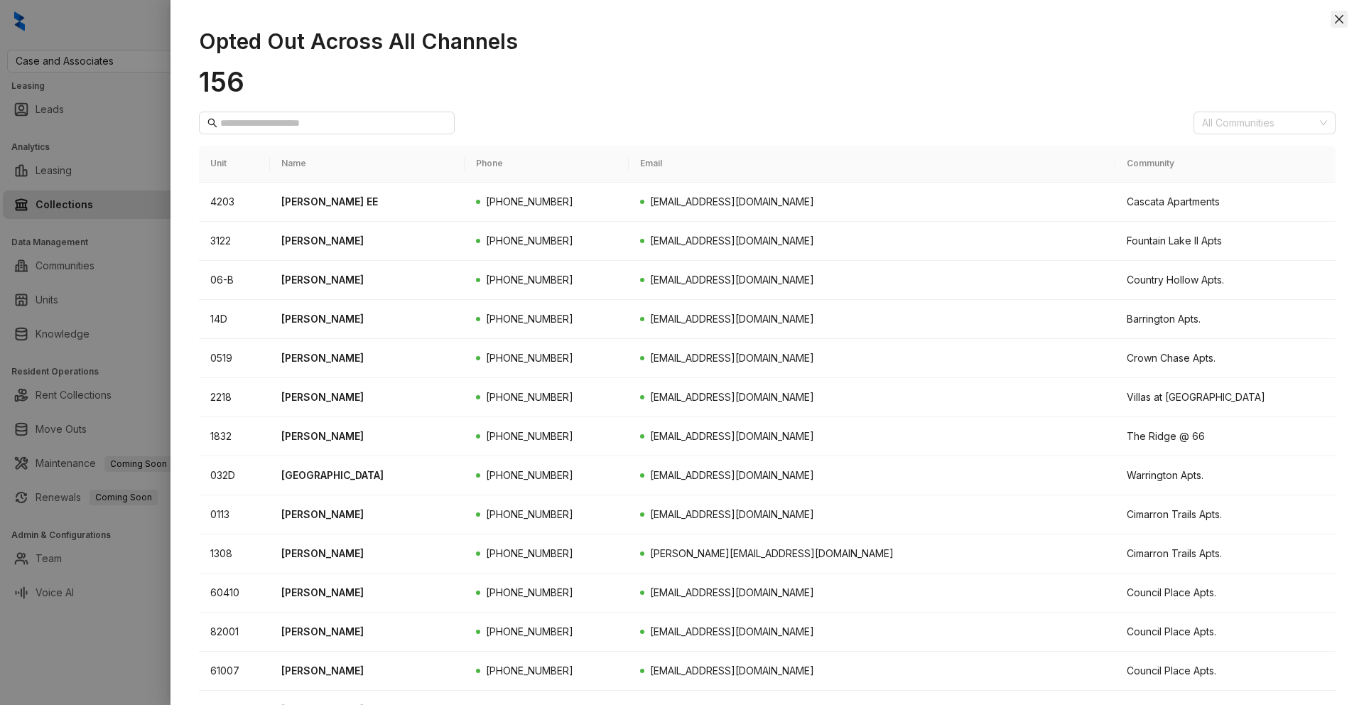
click at [1339, 19] on icon "close" at bounding box center [1339, 19] width 9 height 9
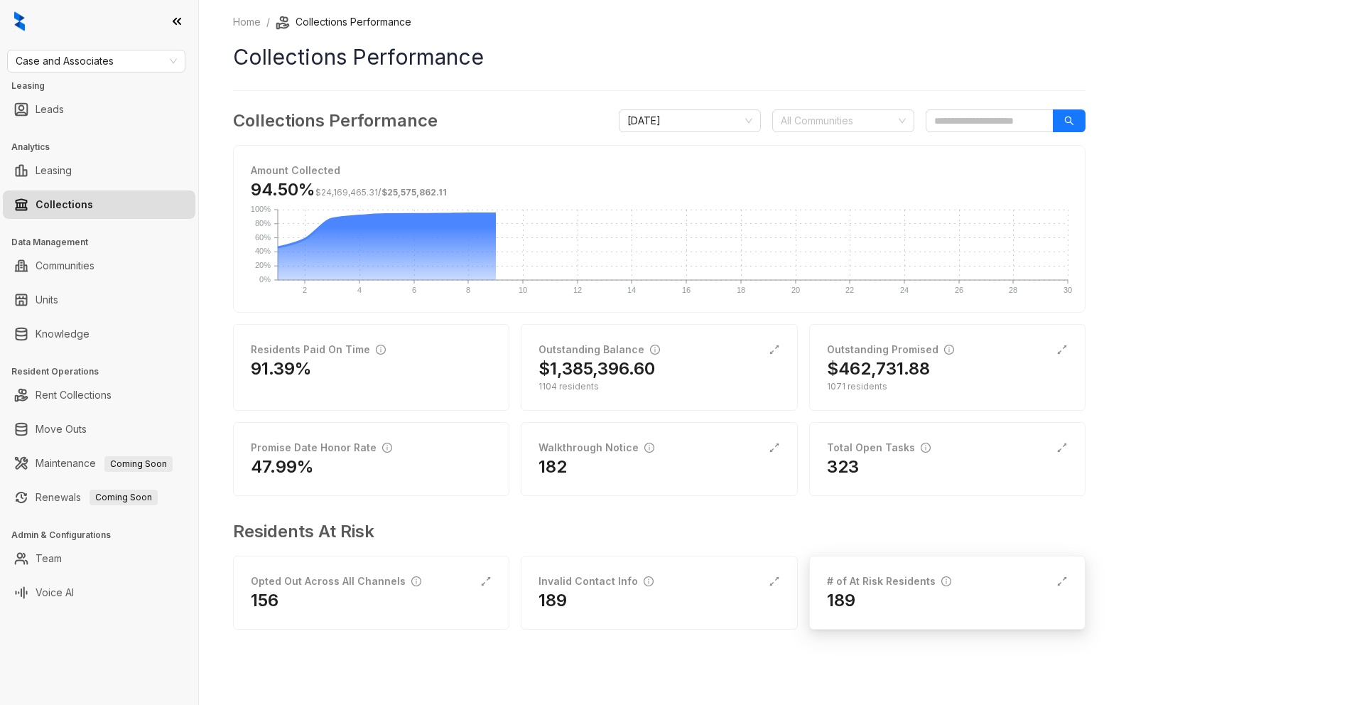
click at [975, 595] on div "189" at bounding box center [947, 600] width 241 height 23
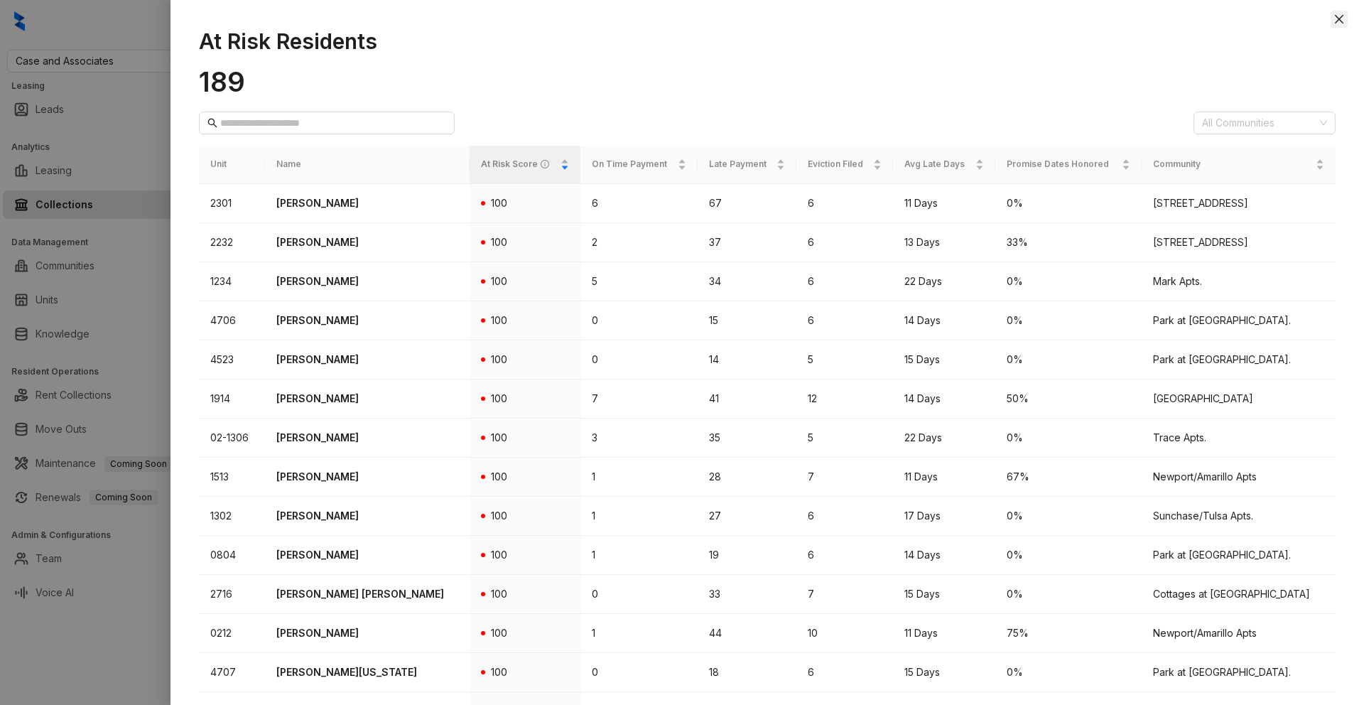
click at [1343, 20] on icon "close" at bounding box center [1338, 18] width 11 height 11
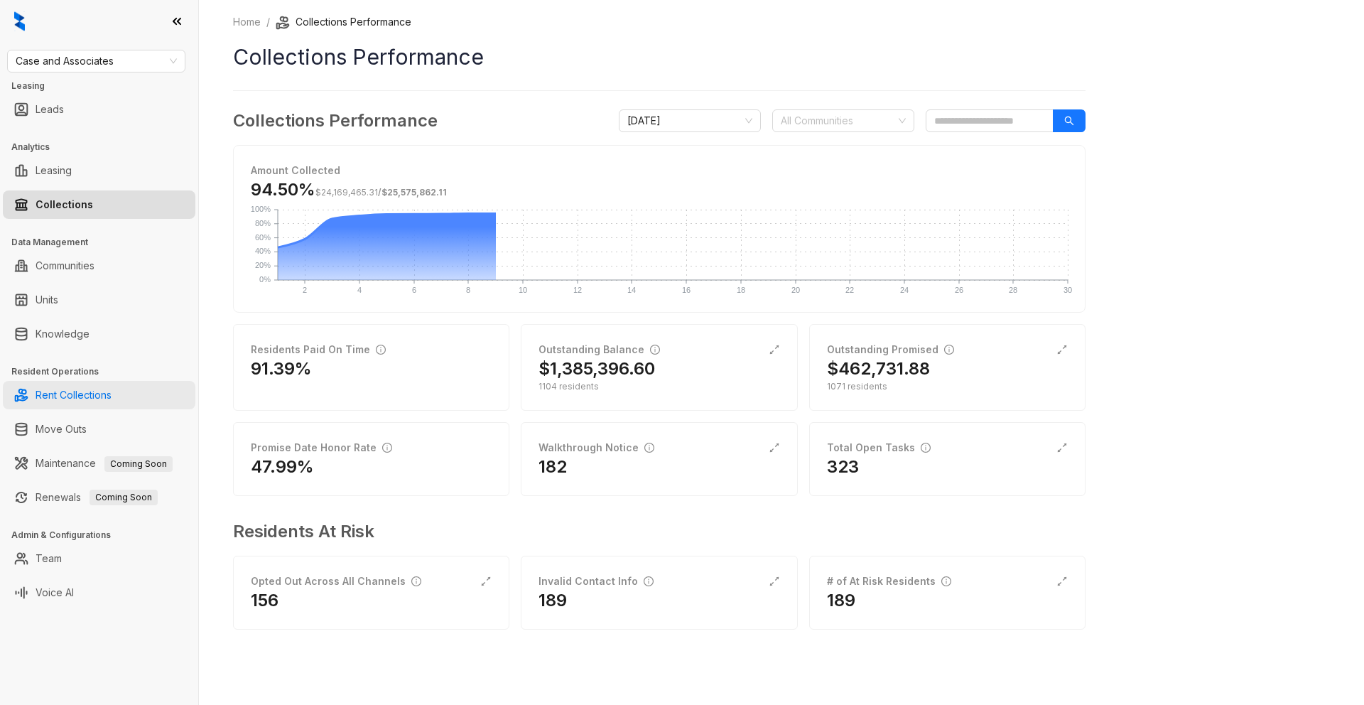
click at [99, 395] on link "Rent Collections" at bounding box center [74, 395] width 76 height 28
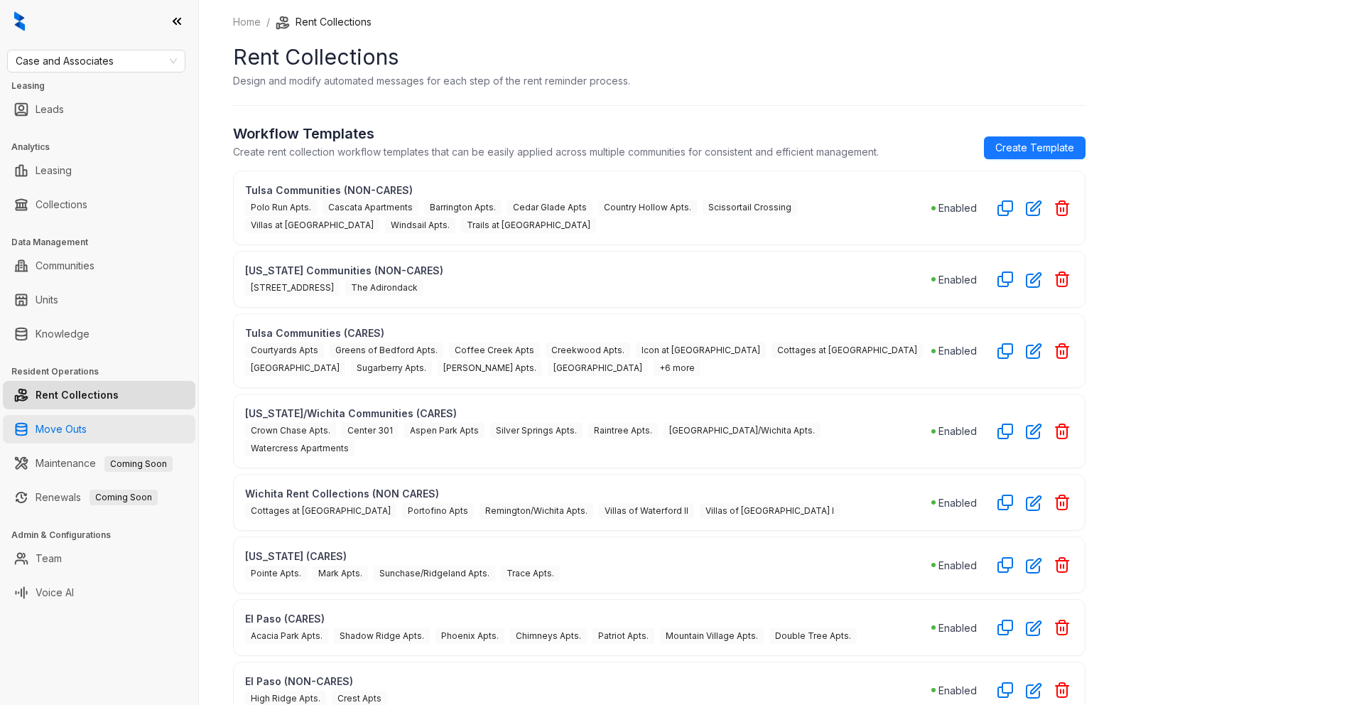
click at [87, 435] on link "Move Outs" at bounding box center [61, 429] width 51 height 28
